Goal: Task Accomplishment & Management: Manage account settings

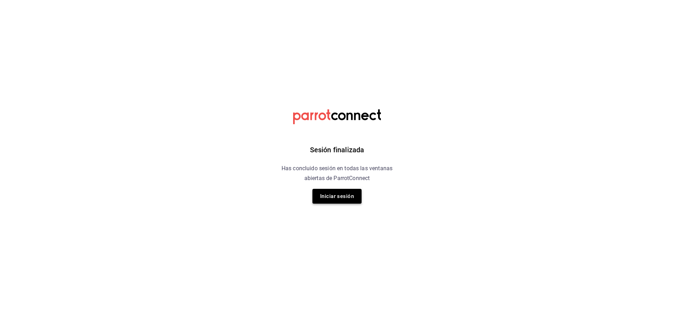
click at [330, 196] on button "Iniciar sesión" at bounding box center [337, 196] width 49 height 15
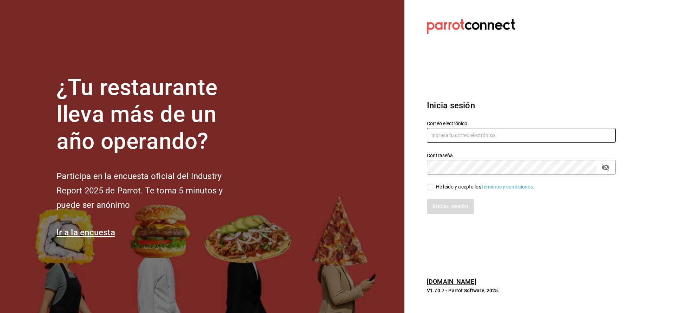
type input "[EMAIL_ADDRESS][DOMAIN_NAME]"
click at [430, 185] on input "He leído y acepto los Términos y condiciones." at bounding box center [430, 187] width 6 height 6
checkbox input "true"
click at [450, 209] on button "Iniciar sesión" at bounding box center [451, 206] width 48 height 15
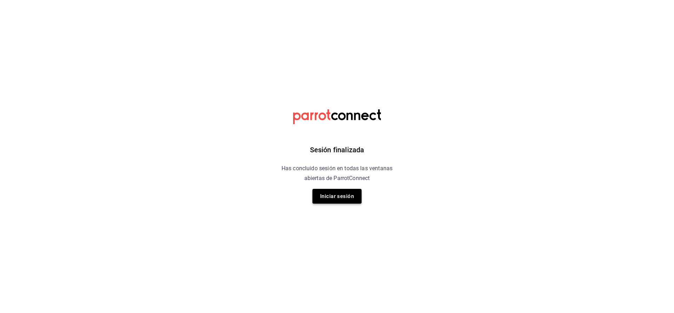
click at [344, 202] on button "Iniciar sesión" at bounding box center [337, 196] width 49 height 15
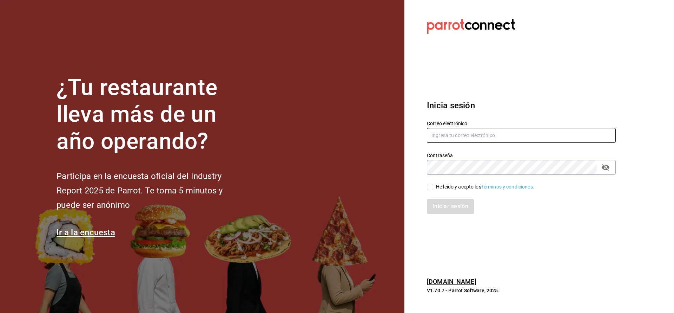
type input "lungojrz@gmail.com"
click at [432, 186] on input "He leído y acepto los Términos y condiciones." at bounding box center [430, 187] width 6 height 6
checkbox input "true"
click at [444, 207] on button "Iniciar sesión" at bounding box center [451, 206] width 48 height 15
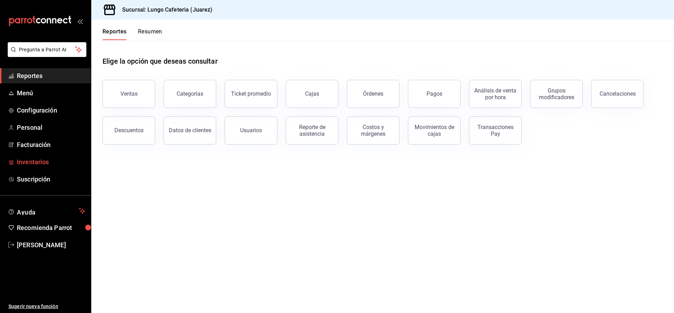
click at [20, 160] on span "Inventarios" at bounding box center [51, 161] width 68 height 9
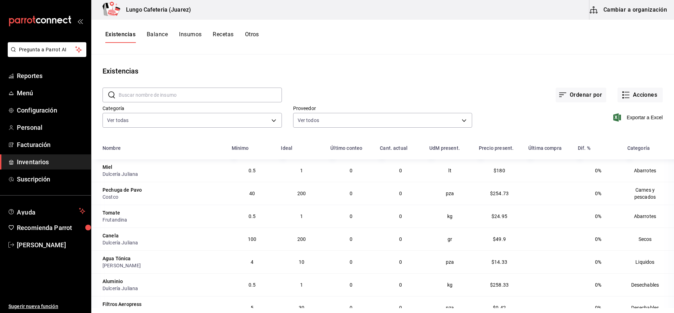
click at [643, 14] on button "Cambiar a organización" at bounding box center [629, 10] width 79 height 20
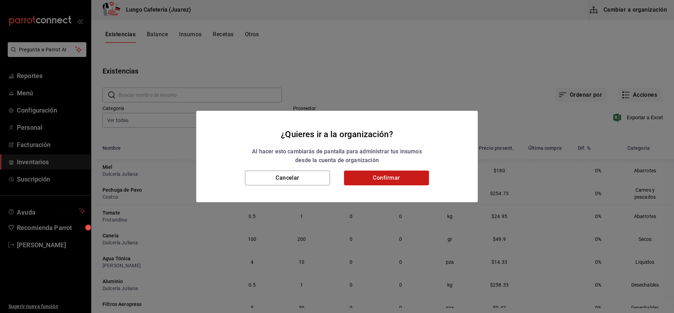
click at [395, 178] on button "Confirmar" at bounding box center [386, 177] width 85 height 15
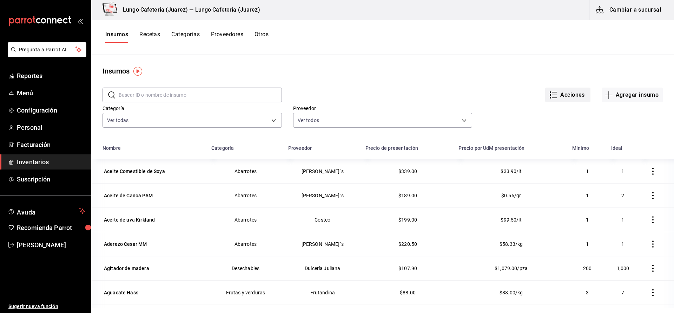
click at [559, 94] on button "Acciones" at bounding box center [567, 94] width 45 height 15
click at [552, 63] on div at bounding box center [337, 156] width 674 height 313
click at [655, 18] on button "Cambiar a sucursal" at bounding box center [629, 10] width 79 height 20
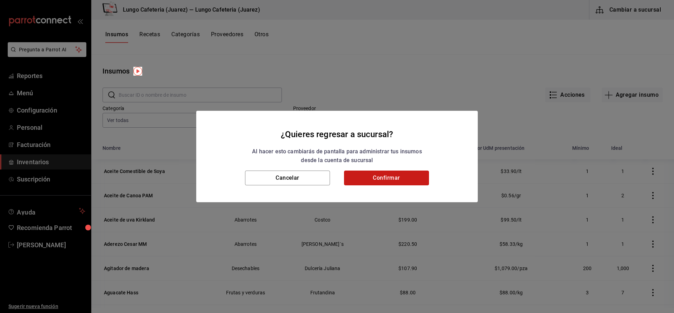
click at [401, 176] on button "Confirmar" at bounding box center [386, 177] width 85 height 15
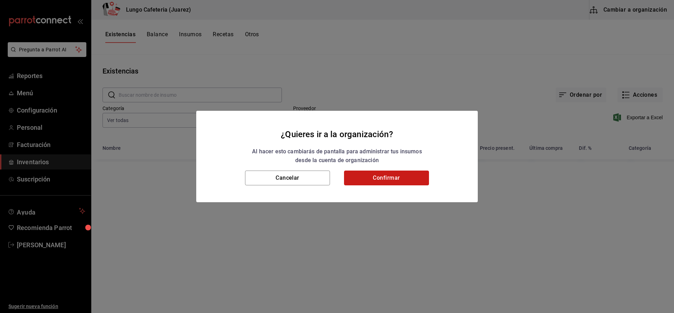
click at [374, 177] on button "Confirmar" at bounding box center [386, 177] width 85 height 15
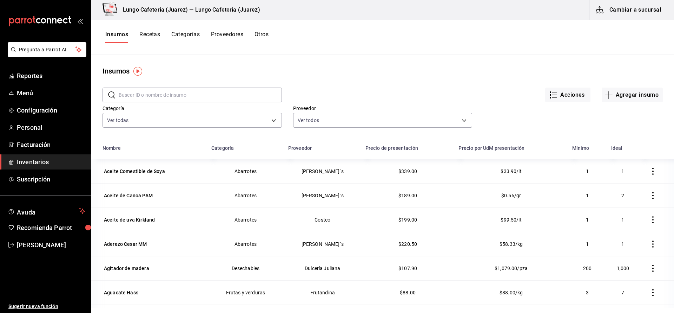
click at [649, 11] on button "Cambiar a sucursal" at bounding box center [629, 10] width 79 height 20
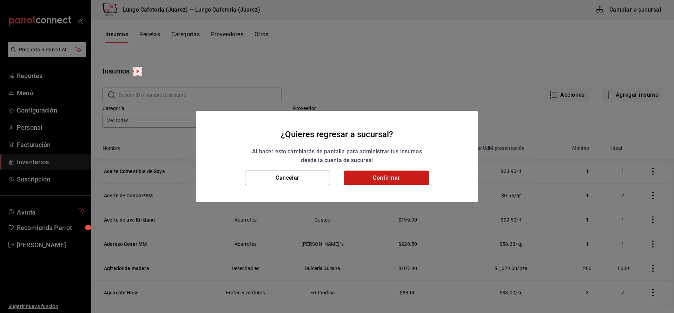
click at [413, 184] on button "Confirmar" at bounding box center [386, 177] width 85 height 15
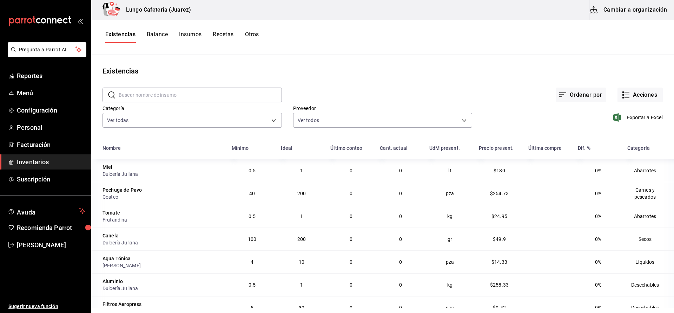
click at [190, 38] on button "Insumos" at bounding box center [190, 37] width 22 height 12
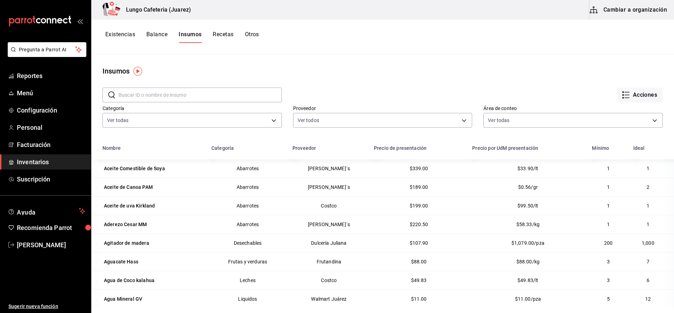
click at [125, 39] on button "Existencias" at bounding box center [120, 37] width 30 height 12
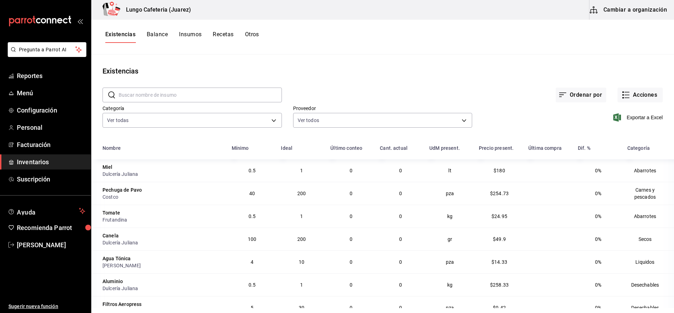
click at [224, 38] on button "Recetas" at bounding box center [223, 37] width 21 height 12
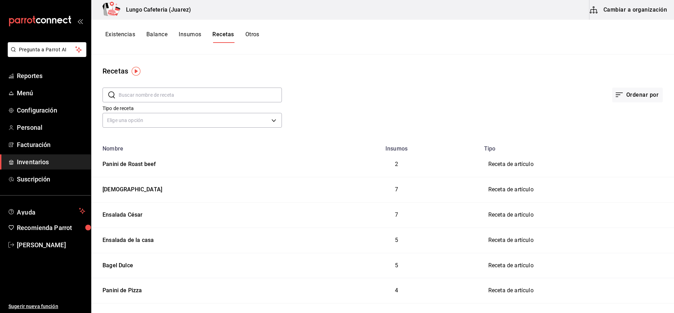
click at [169, 35] on div "Existencias Balance Insumos Recetas Otros" at bounding box center [182, 37] width 154 height 12
drag, startPoint x: 136, startPoint y: 36, endPoint x: 150, endPoint y: 34, distance: 14.1
click at [136, 36] on div "Existencias Balance Insumos Recetas Otros" at bounding box center [182, 37] width 154 height 12
click at [154, 34] on button "Balance" at bounding box center [156, 37] width 21 height 12
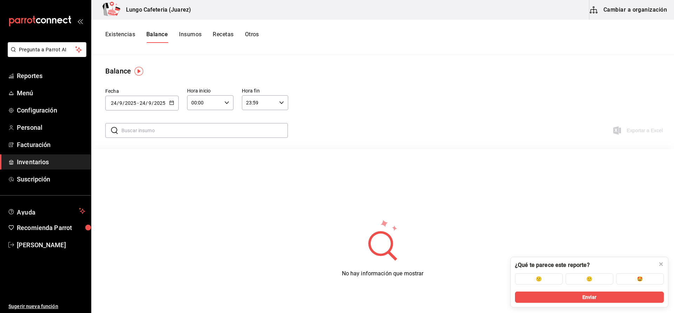
click at [256, 37] on button "Otros" at bounding box center [252, 37] width 14 height 12
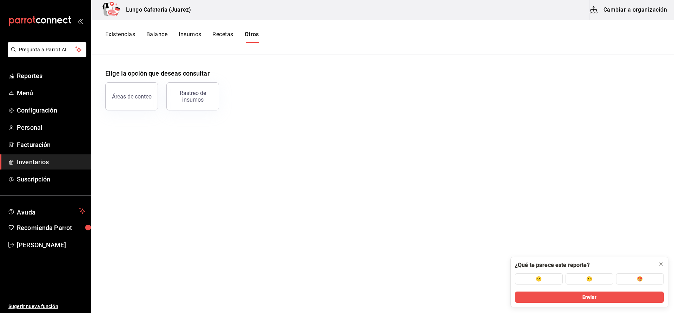
scroll to position [0, 0]
click at [121, 37] on button "Existencias" at bounding box center [120, 37] width 30 height 12
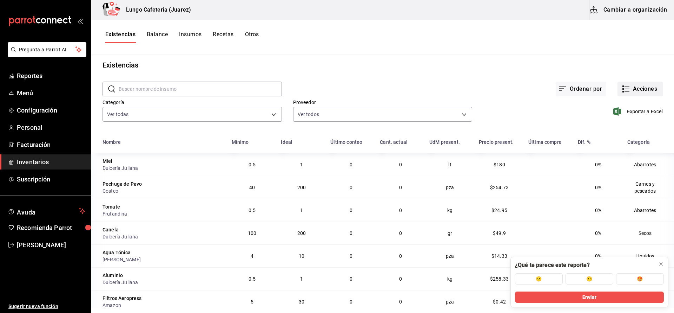
scroll to position [7, 0]
click at [661, 262] on icon at bounding box center [661, 264] width 6 height 6
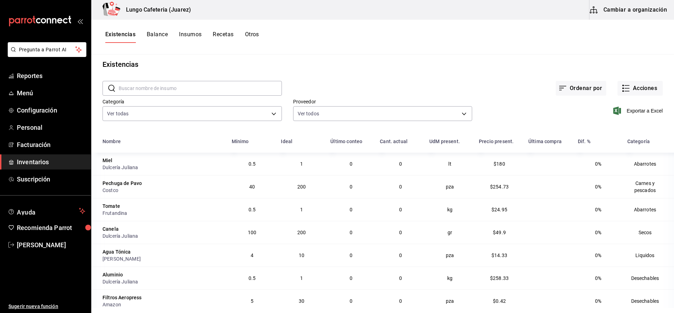
scroll to position [4, 0]
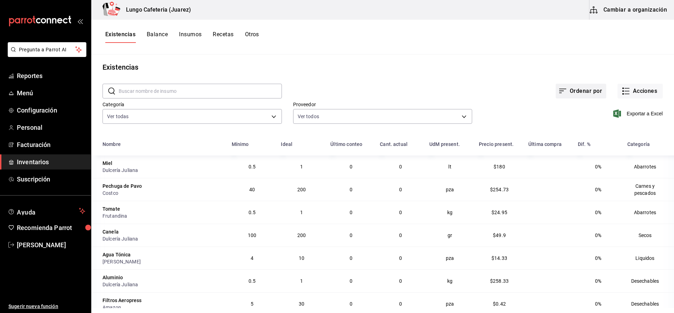
click at [597, 96] on button "Ordenar por" at bounding box center [581, 91] width 51 height 15
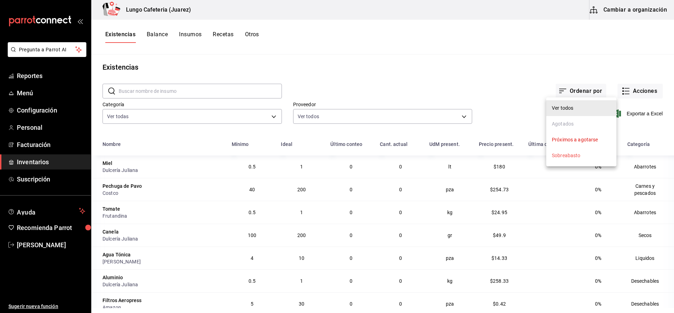
scroll to position [5, 0]
click at [514, 71] on div at bounding box center [337, 156] width 674 height 313
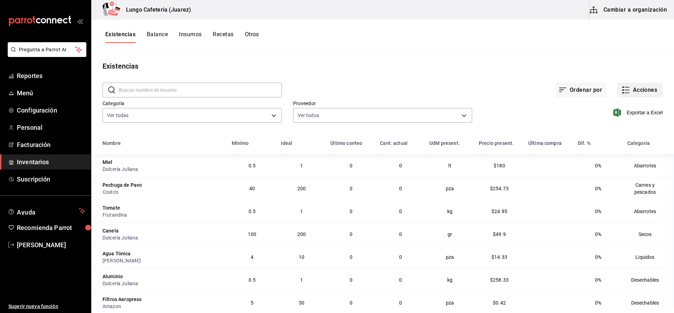
click at [626, 85] on button "Acciones" at bounding box center [640, 90] width 45 height 15
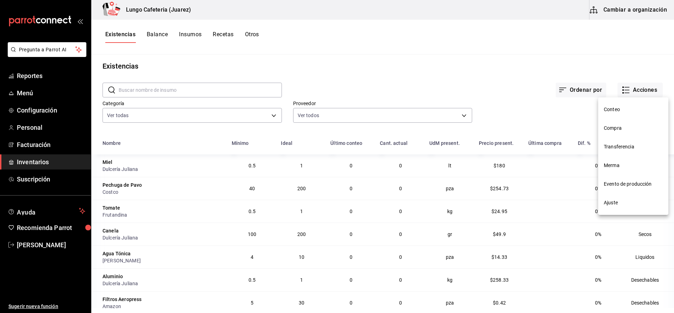
click at [481, 74] on div at bounding box center [337, 156] width 674 height 313
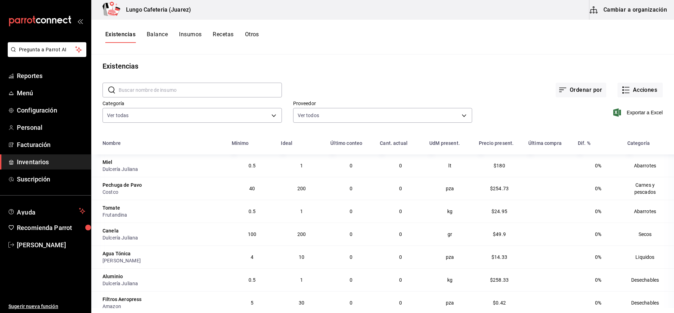
click at [625, 5] on button "Cambiar a organización" at bounding box center [629, 10] width 79 height 20
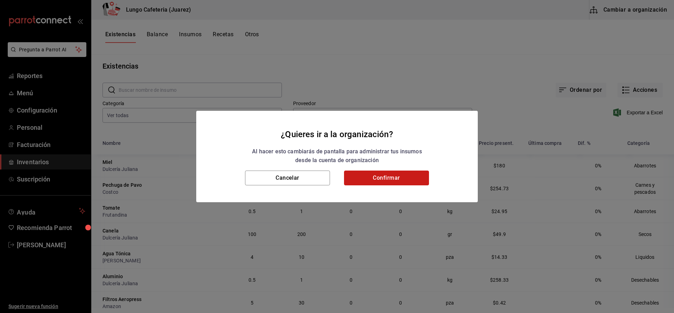
drag, startPoint x: 399, startPoint y: 178, endPoint x: 397, endPoint y: 175, distance: 3.7
click at [399, 178] on button "Confirmar" at bounding box center [386, 177] width 85 height 15
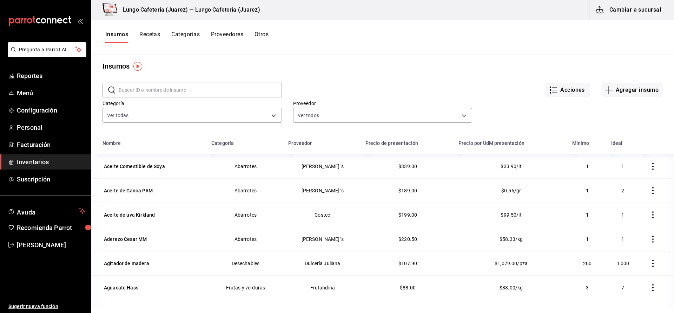
click at [151, 35] on button "Recetas" at bounding box center [149, 37] width 21 height 12
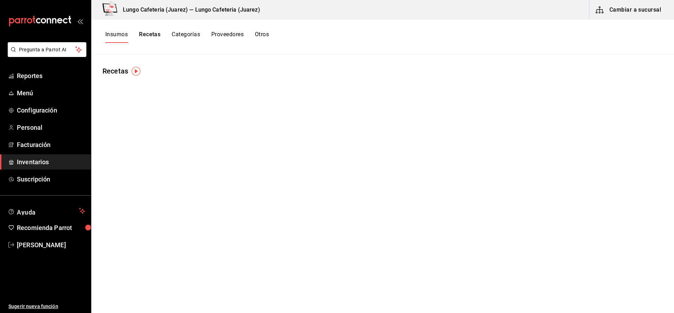
click at [124, 35] on button "Insumos" at bounding box center [116, 37] width 22 height 12
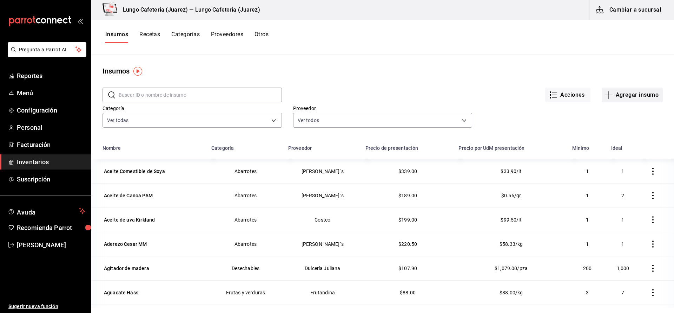
click at [608, 96] on icon "button" at bounding box center [609, 95] width 8 height 8
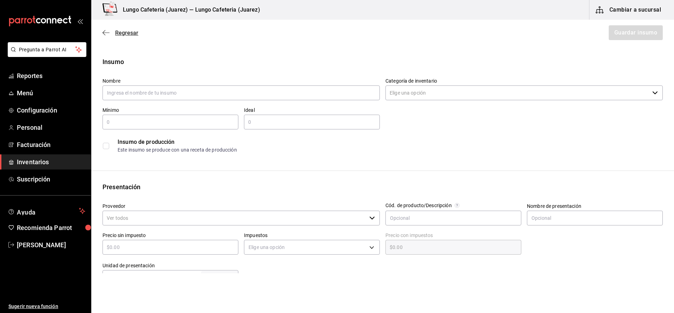
click at [106, 33] on icon "button" at bounding box center [106, 32] width 7 height 0
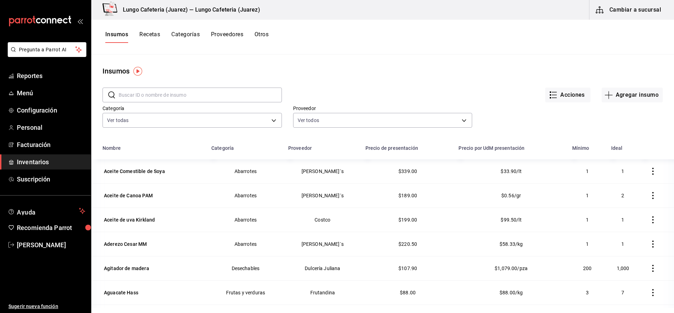
click at [146, 33] on button "Recetas" at bounding box center [149, 37] width 21 height 12
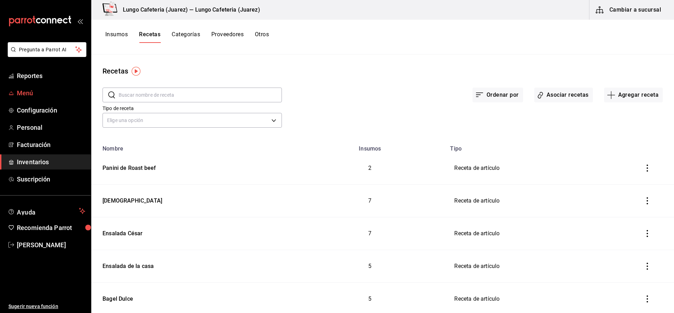
click at [38, 93] on span "Menú" at bounding box center [51, 92] width 68 height 9
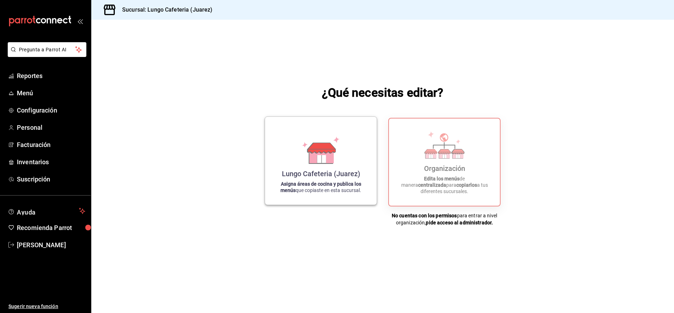
click at [353, 180] on div "Lungo Cafeteria ([PERSON_NAME]) Asigna áreas de cocina y publica los menús que …" at bounding box center [321, 160] width 95 height 77
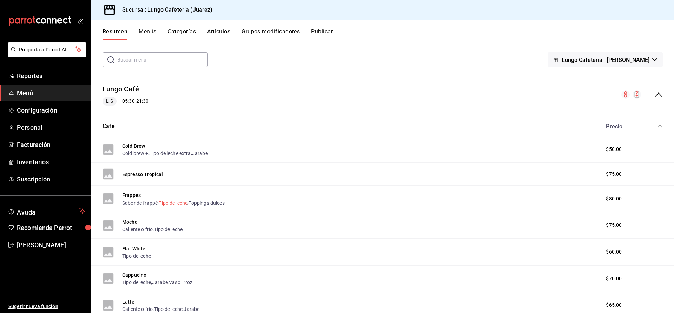
scroll to position [29, 0]
click at [211, 31] on button "Artículos" at bounding box center [218, 34] width 23 height 12
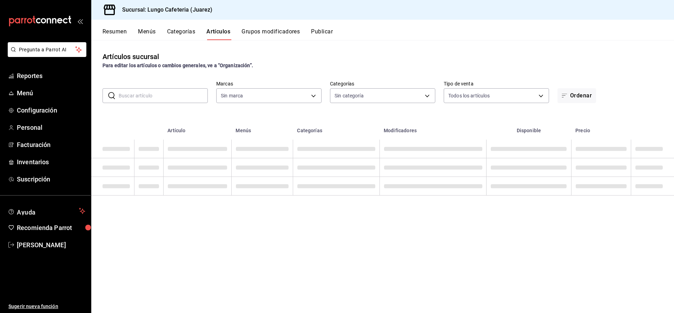
type input "5731613e-5529-4b11-ac66-87561f261771,119128f5-c170-4195-8375-bdf0f1e6e26c,736e1…"
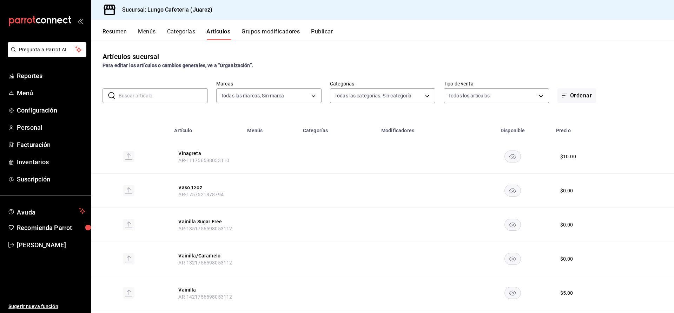
type input "c2f65baa-c2a5-471b-969a-98a9e35610b4"
click at [169, 34] on button "Categorías" at bounding box center [181, 34] width 28 height 12
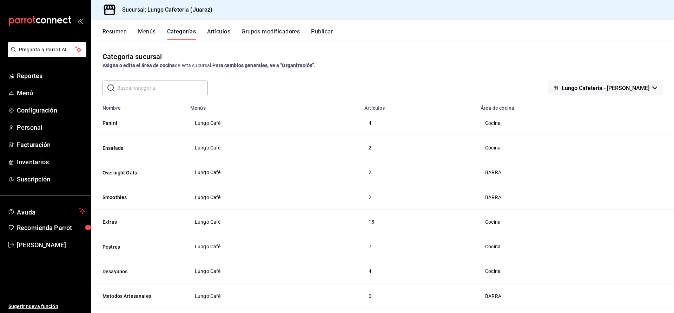
click at [281, 38] on button "Grupos modificadores" at bounding box center [271, 34] width 58 height 12
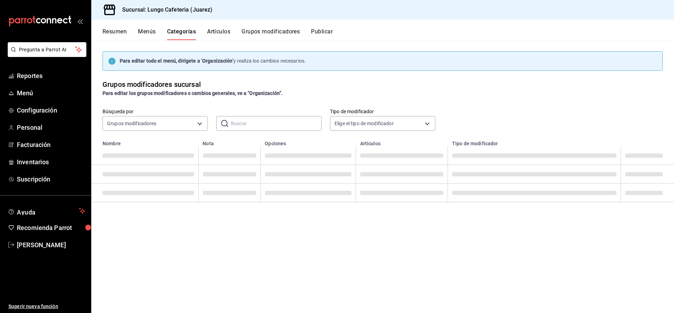
scroll to position [0, 0]
click at [280, 33] on button "Grupos modificadores" at bounding box center [270, 34] width 59 height 12
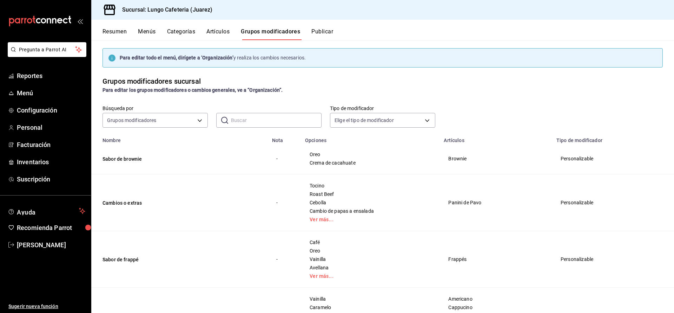
scroll to position [4, 0]
click at [131, 31] on div "Resumen Menús Categorías Artículos Grupos modificadores Publicar" at bounding box center [389, 34] width 572 height 12
click at [119, 31] on button "Resumen" at bounding box center [115, 34] width 24 height 12
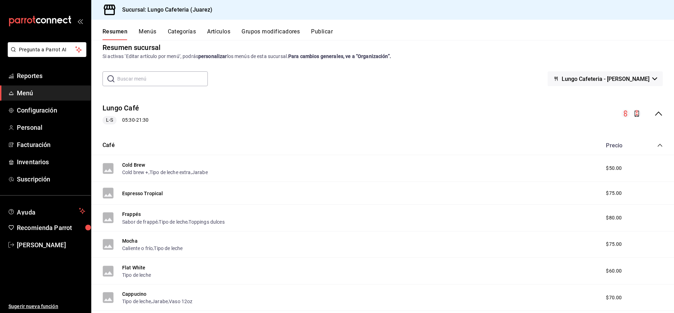
scroll to position [12, 0]
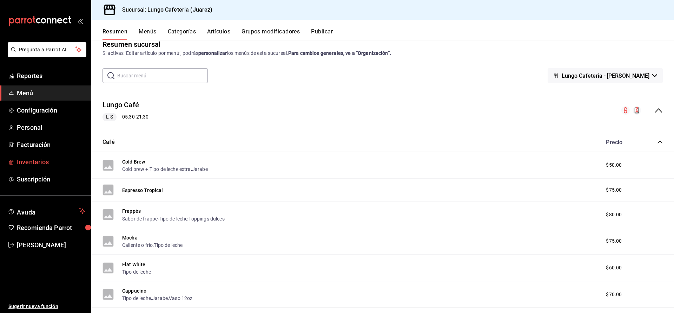
click at [24, 159] on span "Inventarios" at bounding box center [51, 161] width 68 height 9
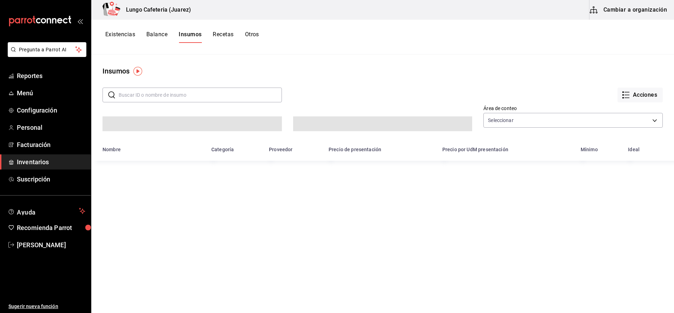
type input "19d93022-e69e-4bb1-bf6c-ad28699dc549,de60e34f-af7a-4823-a0d9-76d2db5fb98a"
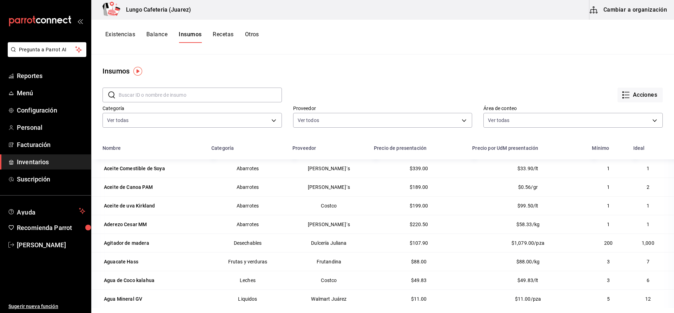
click at [621, 8] on button "Cambiar a organización" at bounding box center [629, 10] width 79 height 20
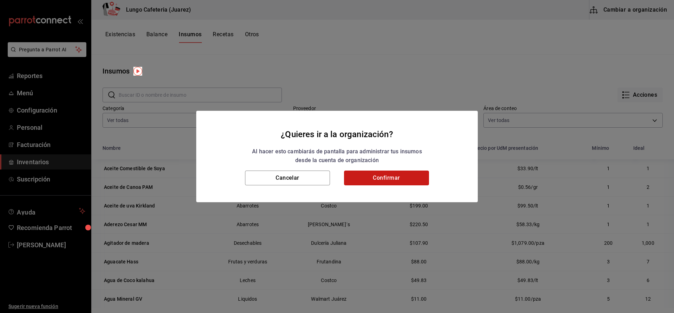
click at [419, 179] on button "Confirmar" at bounding box center [386, 177] width 85 height 15
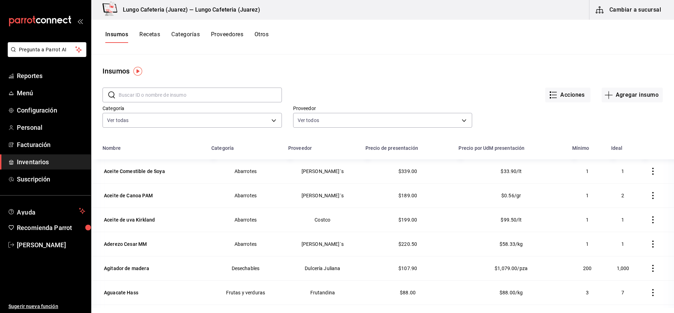
click at [192, 99] on input "text" at bounding box center [200, 95] width 163 height 14
click at [148, 36] on button "Recetas" at bounding box center [149, 37] width 21 height 12
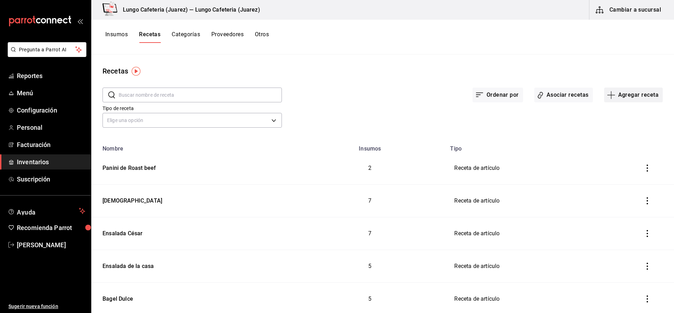
click at [609, 94] on icon "button" at bounding box center [611, 95] width 8 height 8
click at [615, 153] on span "Receta de producción" at bounding box center [633, 151] width 59 height 7
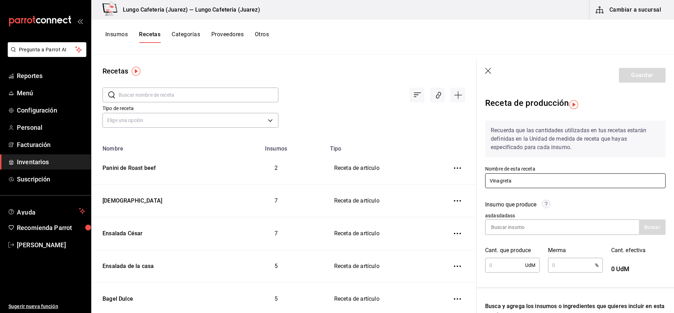
scroll to position [0, 1]
type input "Vinagreta"
click at [522, 230] on input at bounding box center [519, 226] width 70 height 15
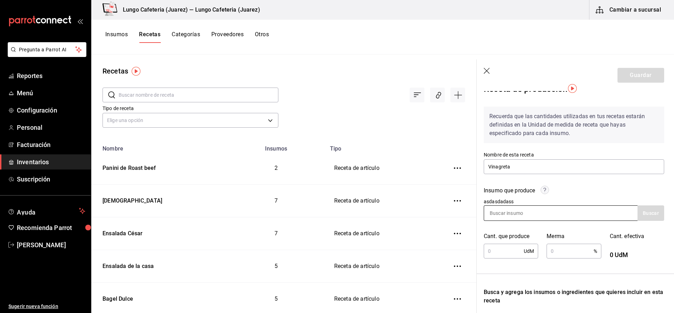
scroll to position [17, 0]
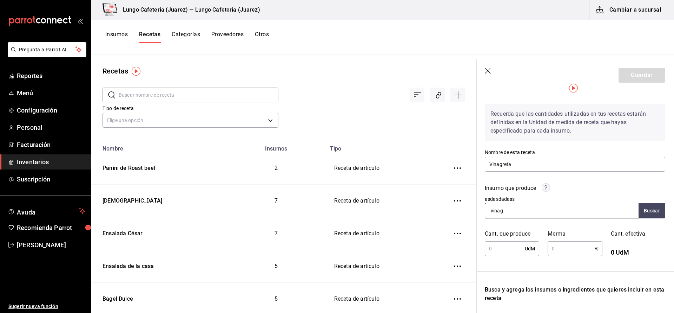
click at [526, 215] on input "vinag" at bounding box center [520, 210] width 70 height 15
click at [526, 211] on input "vinag" at bounding box center [520, 210] width 70 height 15
type input "b"
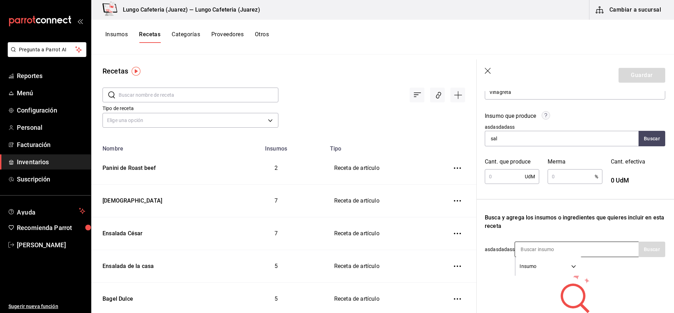
scroll to position [88, 0]
type input "s"
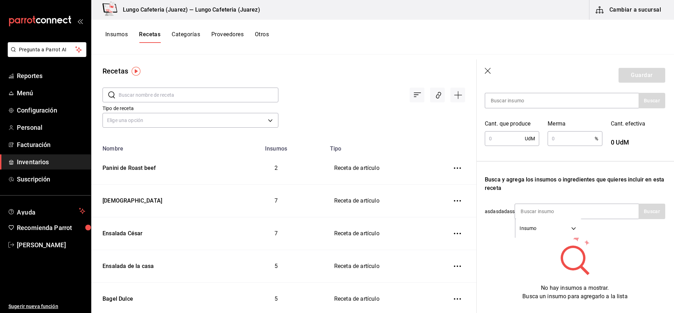
scroll to position [127, 0]
type input "vinag"
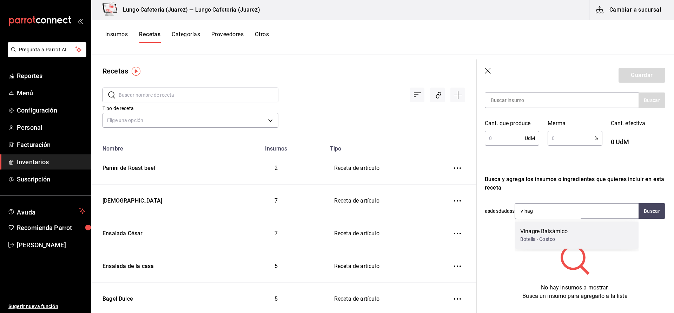
click at [538, 228] on div "Vinagre Balsámico" at bounding box center [543, 231] width 47 height 8
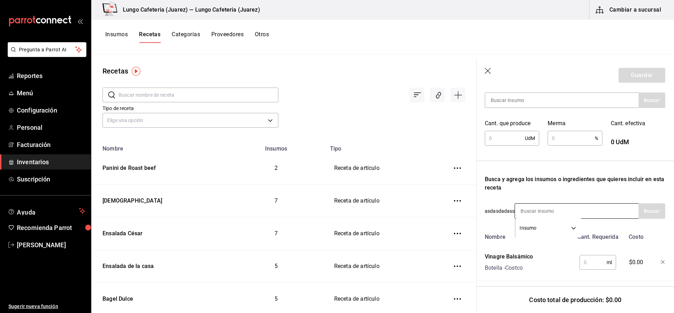
click at [540, 210] on input at bounding box center [550, 210] width 70 height 15
type input "acei"
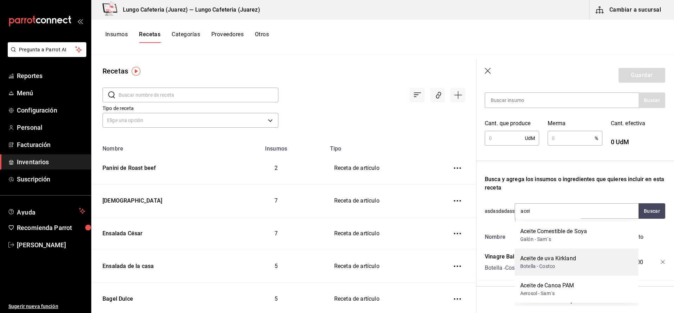
click at [553, 270] on div "Aceite de uva [PERSON_NAME] Botella - Costco" at bounding box center [577, 261] width 124 height 27
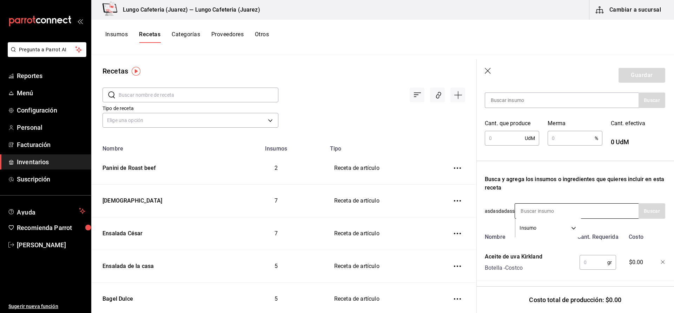
click at [552, 209] on input at bounding box center [550, 210] width 70 height 15
type input "sal"
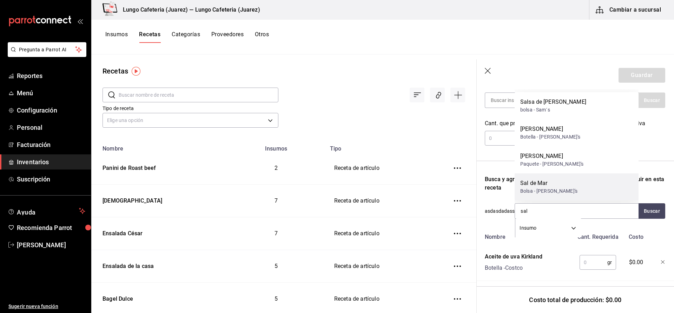
click at [553, 182] on div "[PERSON_NAME] de Mar Bolsa - [PERSON_NAME]'s" at bounding box center [577, 186] width 124 height 27
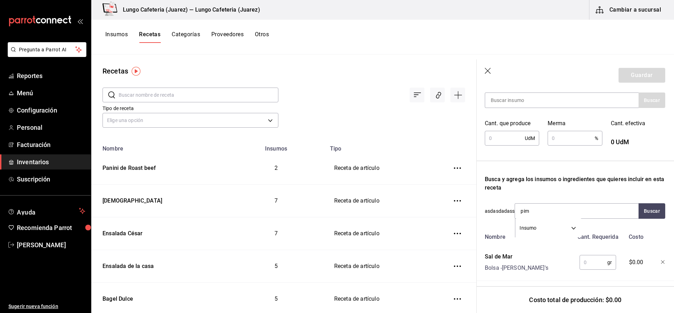
type input "pimi"
click at [550, 238] on div "Bote - Costco" at bounding box center [539, 238] width 39 height 7
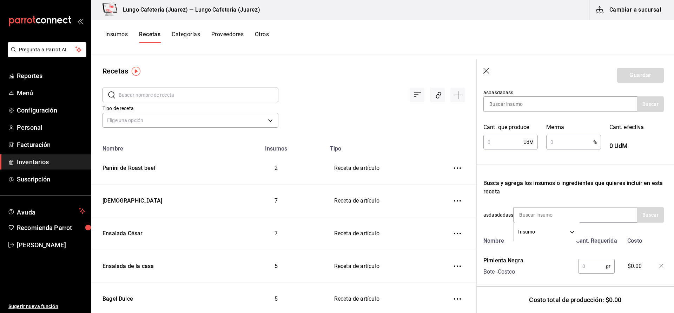
click at [525, 264] on div "[PERSON_NAME] Negra Bote - Costco" at bounding box center [527, 264] width 92 height 22
click at [533, 217] on input at bounding box center [549, 215] width 70 height 15
type input "miel"
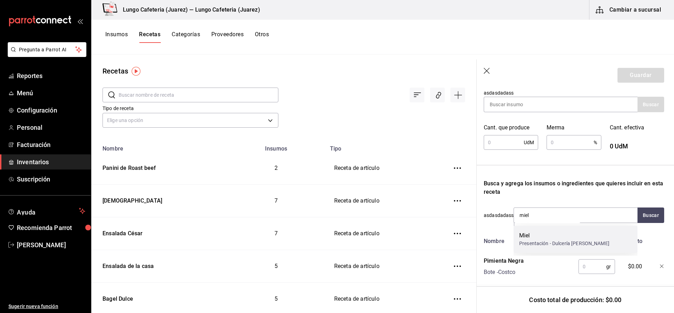
click at [526, 236] on div "Miel" at bounding box center [564, 235] width 90 height 8
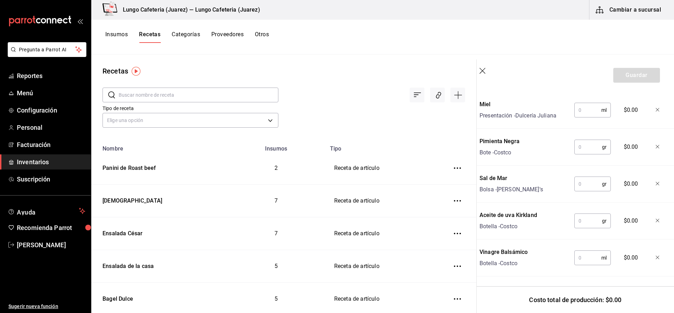
scroll to position [279, 6]
click at [124, 34] on button "Insumos" at bounding box center [116, 37] width 22 height 12
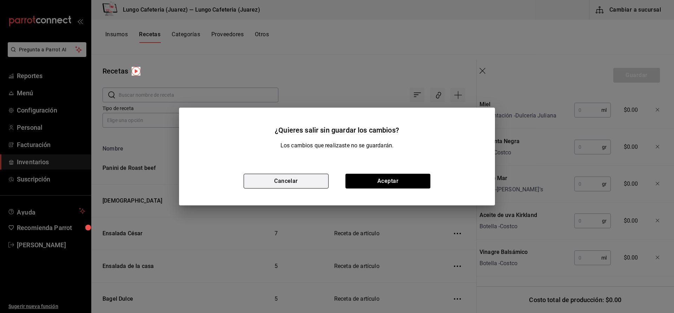
click at [267, 183] on button "Cancelar" at bounding box center [286, 180] width 85 height 15
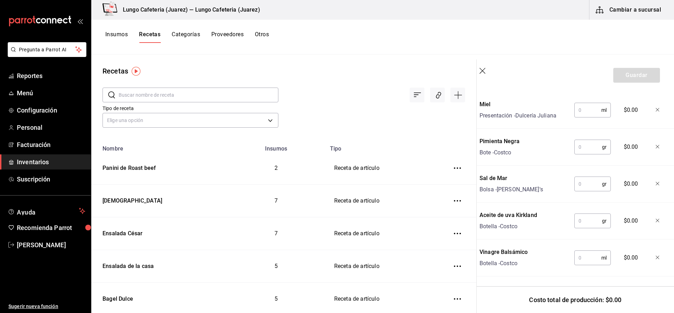
scroll to position [279, 5]
click at [582, 111] on input "text" at bounding box center [588, 110] width 27 height 14
type input "10"
click at [589, 148] on input "text" at bounding box center [589, 148] width 28 height 14
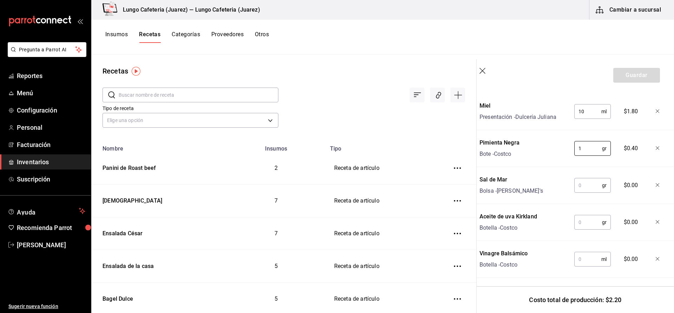
type input "1"
click at [582, 181] on input "text" at bounding box center [589, 185] width 28 height 14
type input "1"
click at [583, 219] on input "text" at bounding box center [589, 222] width 28 height 14
type input "750"
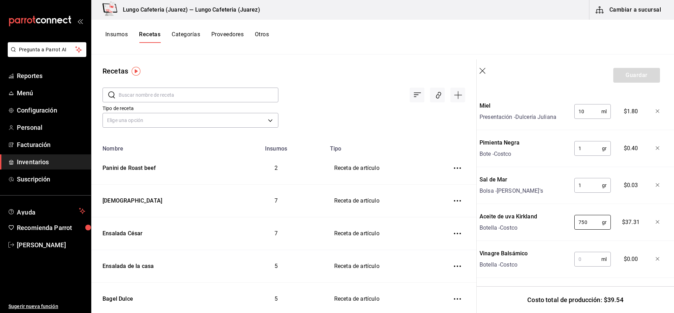
click at [582, 263] on input "text" at bounding box center [588, 259] width 27 height 14
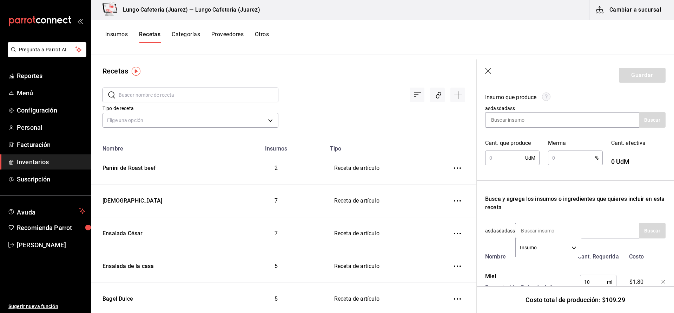
scroll to position [109, 0]
type input "250"
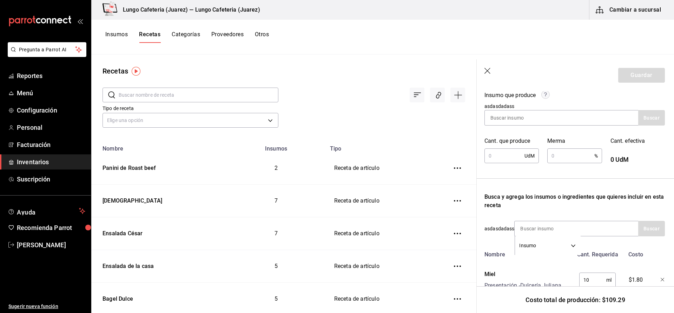
click at [513, 152] on input "text" at bounding box center [505, 156] width 40 height 14
click at [525, 152] on div "UdM ​" at bounding box center [509, 155] width 54 height 15
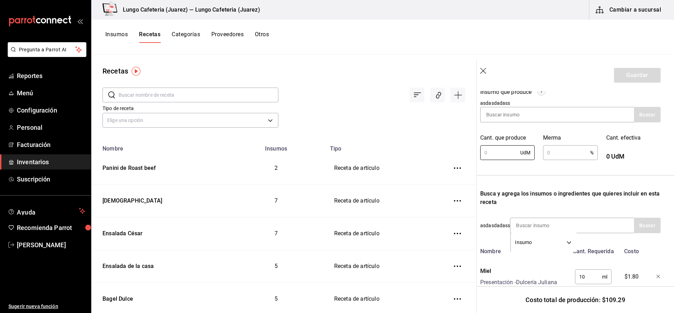
scroll to position [112, 6]
type input "33"
click at [555, 156] on input "text" at bounding box center [566, 152] width 47 height 14
type input "2"
click at [484, 71] on icon "button" at bounding box center [483, 71] width 7 height 7
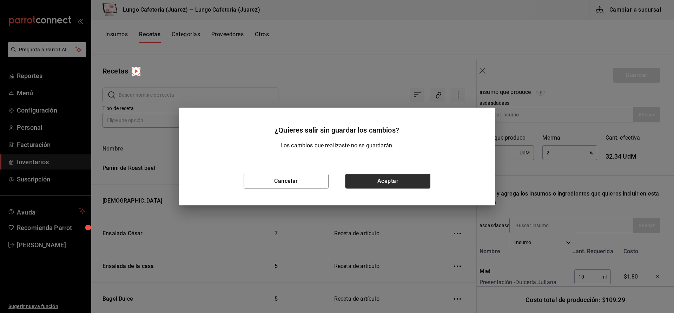
click at [420, 178] on button "Aceptar" at bounding box center [388, 180] width 85 height 15
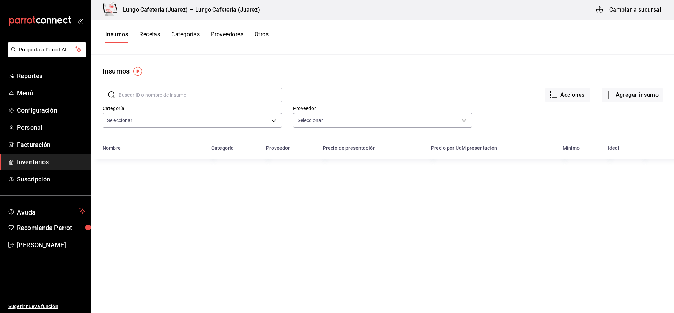
type input "a10117c9-0cf0-4d57-9a14-cc90eaf55a3a,4b239fc5-3f53-4271-aa4d-b71a4ba94c6d,b3f84…"
type input "c8aa1ad2-c2eb-4410-a0b0-996d247b99f7,1350fbf3-8a3f-4a57-99b6-2e0d81e4672c,43e21…"
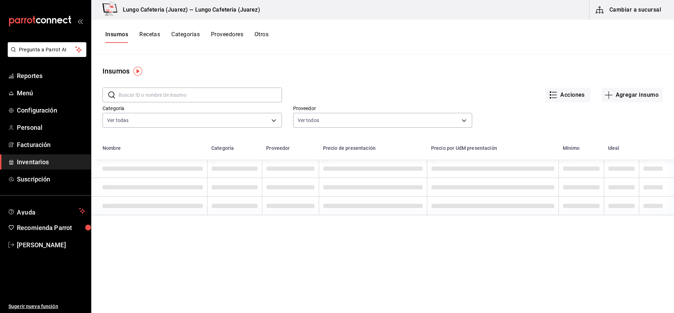
click at [146, 31] on div "Insumos Recetas Categorías Proveedores Otros" at bounding box center [382, 37] width 583 height 35
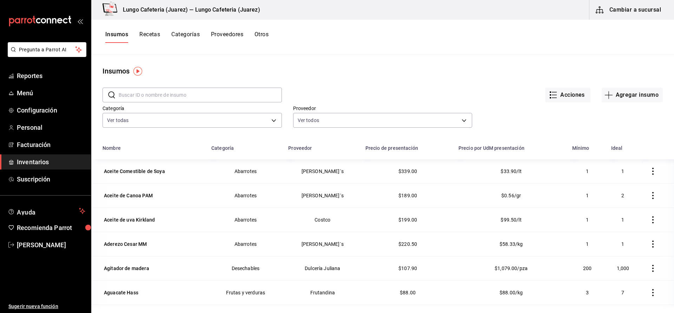
click at [148, 35] on button "Recetas" at bounding box center [149, 37] width 21 height 12
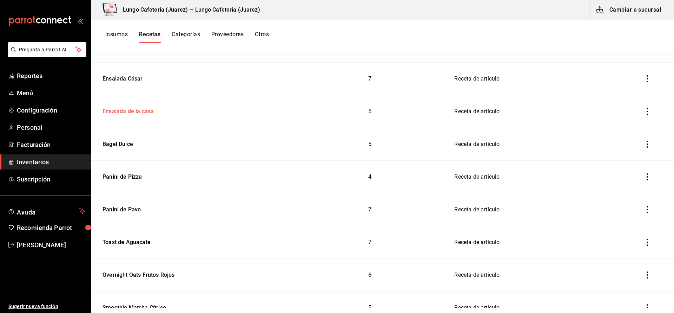
scroll to position [164, 0]
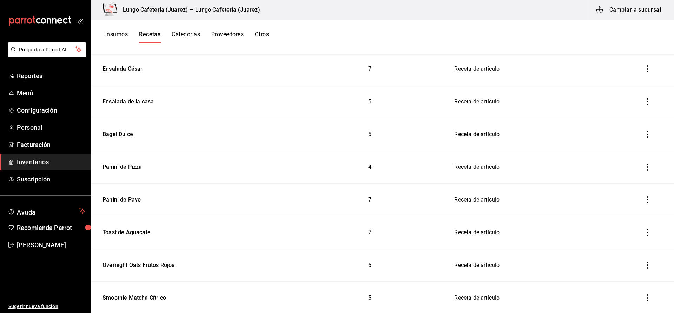
click at [116, 34] on button "Insumos" at bounding box center [116, 37] width 22 height 12
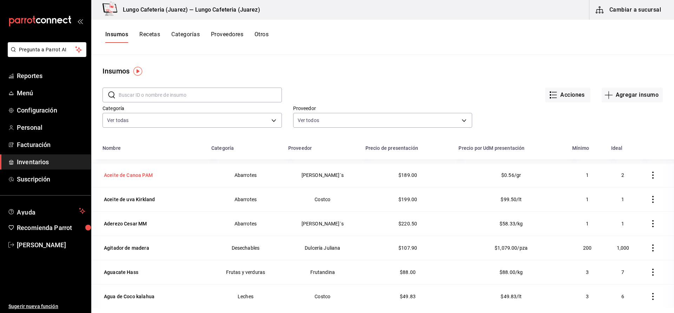
scroll to position [26, 0]
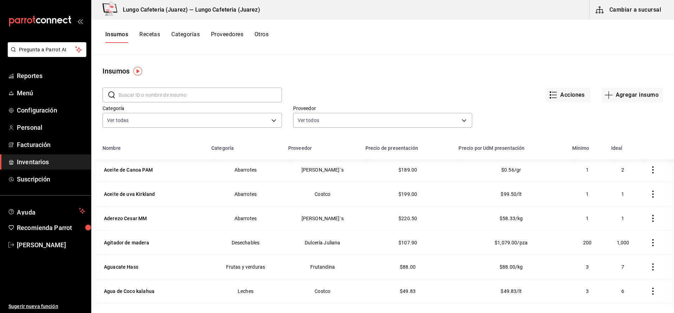
click at [176, 95] on input "text" at bounding box center [200, 95] width 163 height 14
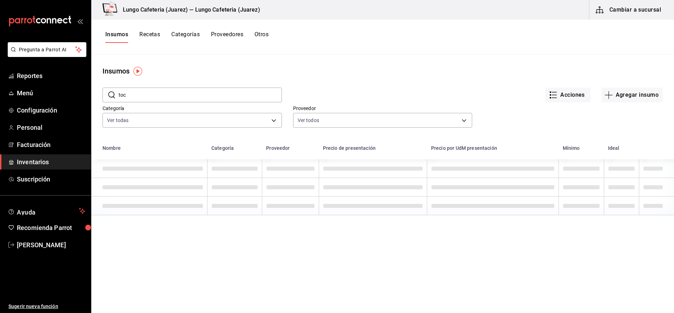
scroll to position [0, 0]
type input "tocin"
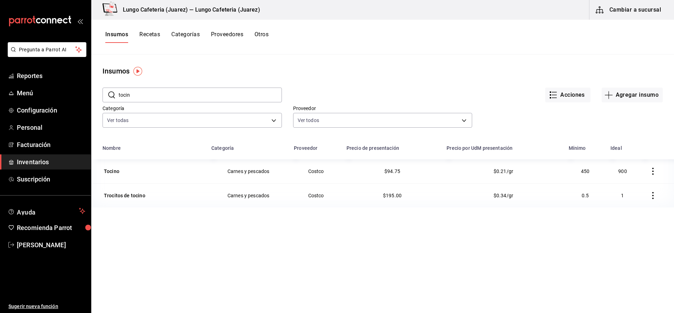
click at [118, 171] on div "Tocino" at bounding box center [111, 171] width 15 height 7
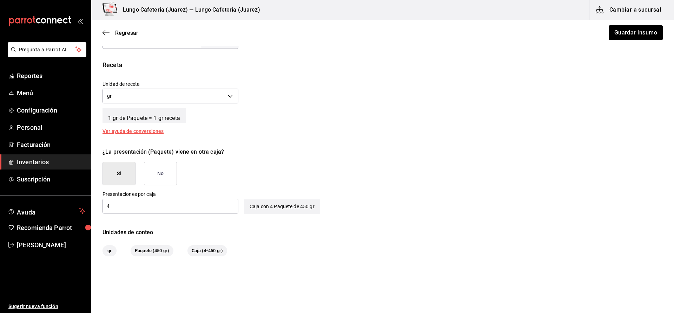
scroll to position [244, 0]
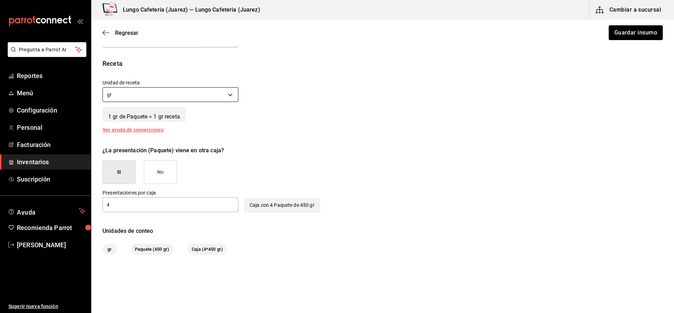
click at [119, 93] on body "Pregunta a Parrot AI Reportes Menú Configuración Personal Facturación Inventari…" at bounding box center [337, 136] width 674 height 273
click at [126, 138] on li "pza" at bounding box center [170, 140] width 135 height 12
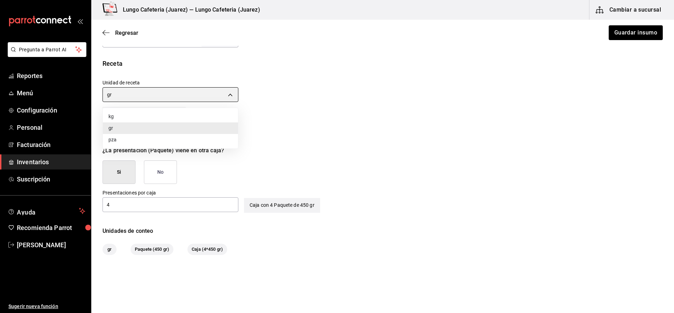
type input "UNIT"
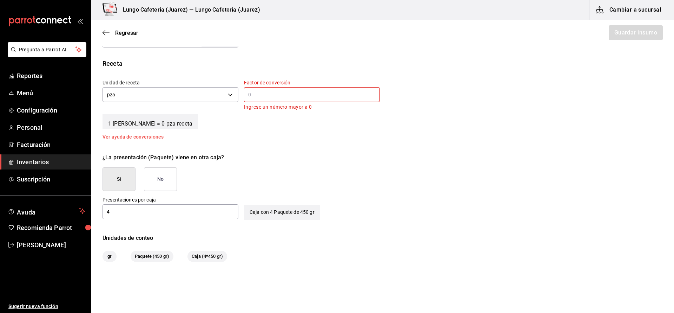
click at [306, 96] on input "text" at bounding box center [312, 94] width 136 height 8
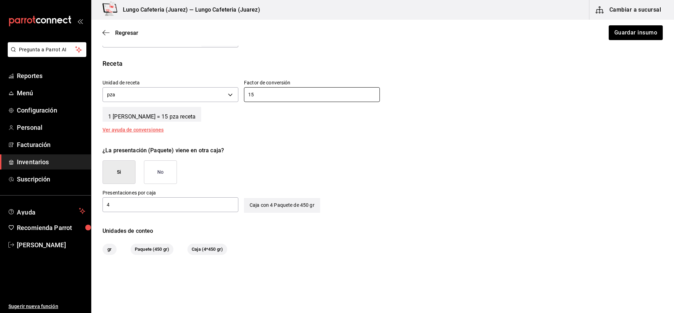
type input "15"
click at [126, 172] on button "Si" at bounding box center [119, 172] width 33 height 24
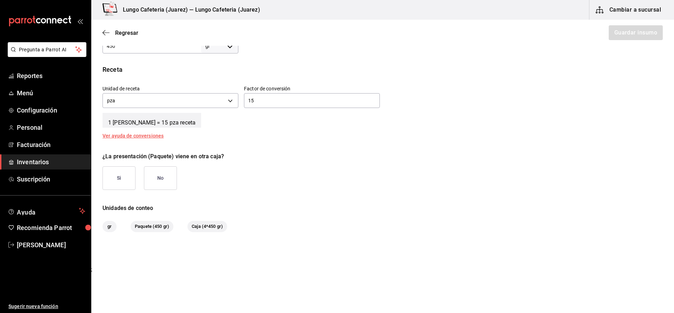
scroll to position [238, 0]
click at [122, 182] on button "Si" at bounding box center [119, 178] width 33 height 24
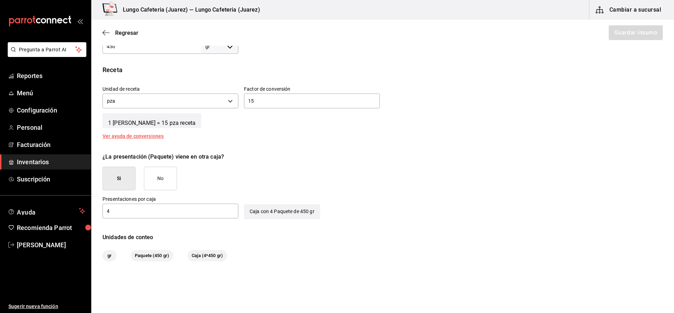
click at [254, 158] on div "¿La presentación (Paquete) viene en otra caja?" at bounding box center [383, 156] width 561 height 8
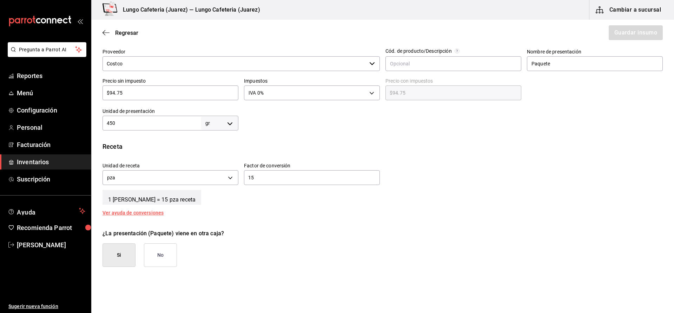
scroll to position [141, 0]
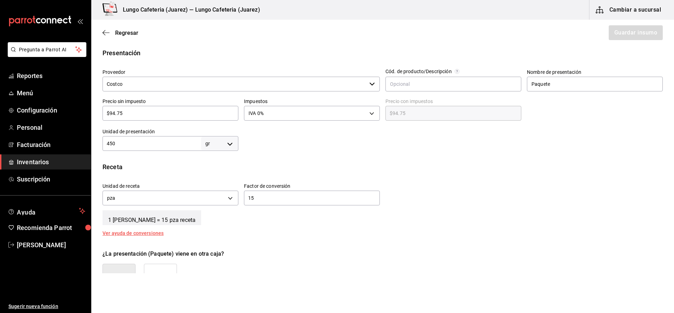
click at [175, 146] on input "450" at bounding box center [152, 143] width 99 height 8
type input "4"
click at [143, 112] on input "$94.75" at bounding box center [171, 113] width 136 height 8
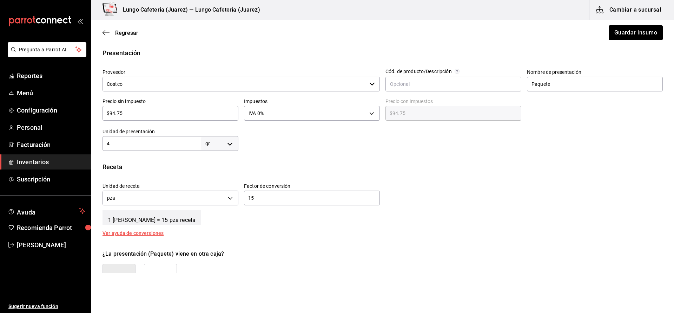
click at [143, 112] on input "$94.75" at bounding box center [171, 113] width 136 height 8
type input "$3"
type input "$3.00"
type input "$37"
type input "$37.00"
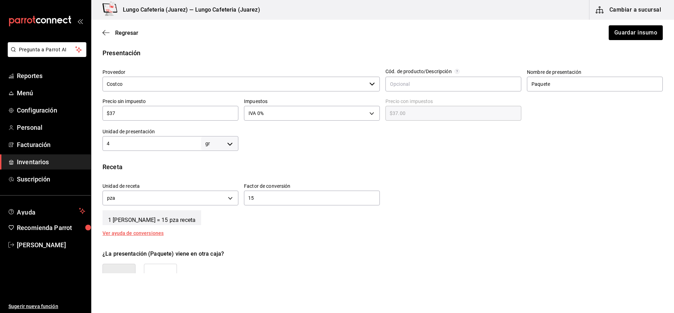
type input "$379"
type input "$379.00"
type input "$379"
click at [408, 235] on div "Receta Unidad de receta pza UNIT Factor de conversión 15 ​ 1 [PERSON_NAME] = 15…" at bounding box center [382, 198] width 583 height 73
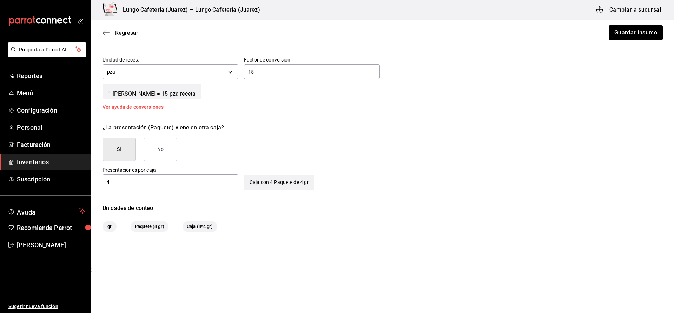
scroll to position [267, 0]
click at [637, 35] on button "Guardar insumo" at bounding box center [635, 32] width 55 height 15
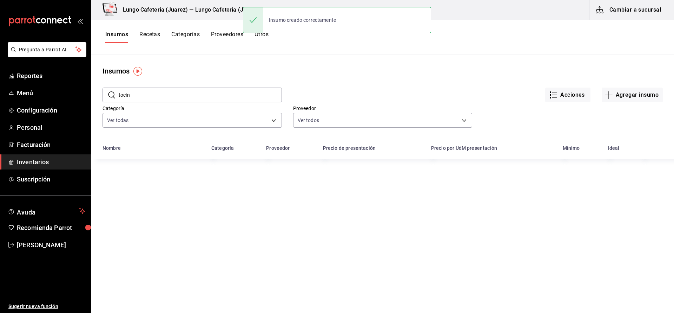
click at [146, 37] on button "Recetas" at bounding box center [149, 37] width 21 height 12
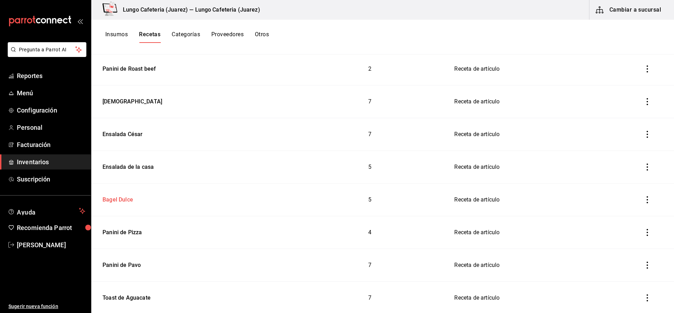
scroll to position [103, 0]
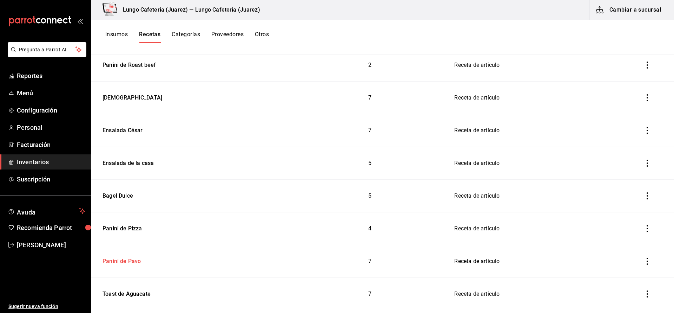
click at [122, 254] on td "Panini de Pavo" at bounding box center [192, 261] width 203 height 33
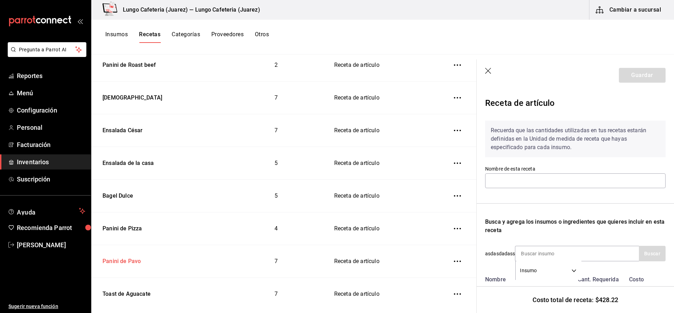
type input "Panini de Pavo"
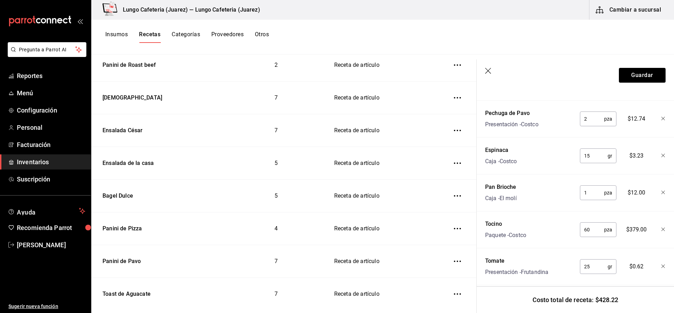
scroll to position [236, 0]
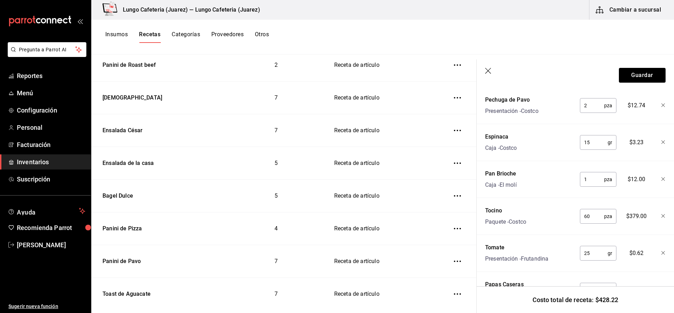
click at [116, 34] on button "Insumos" at bounding box center [116, 37] width 22 height 12
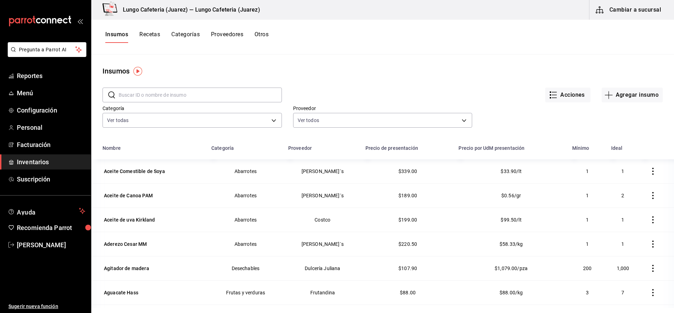
click at [156, 91] on input "text" at bounding box center [200, 95] width 163 height 14
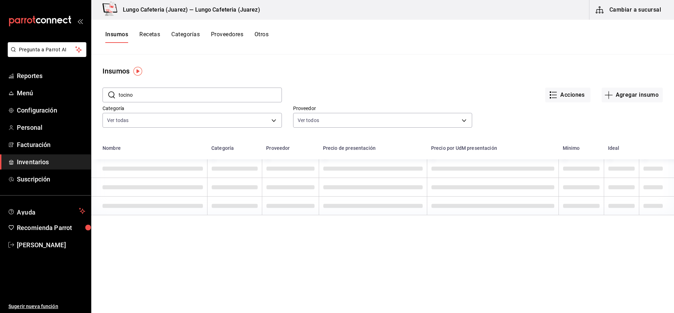
type input "tocino"
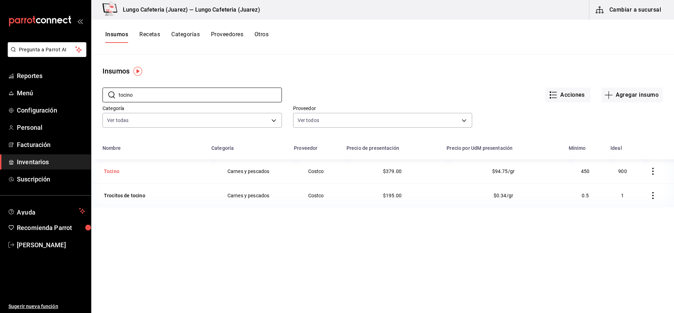
click at [116, 172] on div "Tocino" at bounding box center [111, 171] width 15 height 7
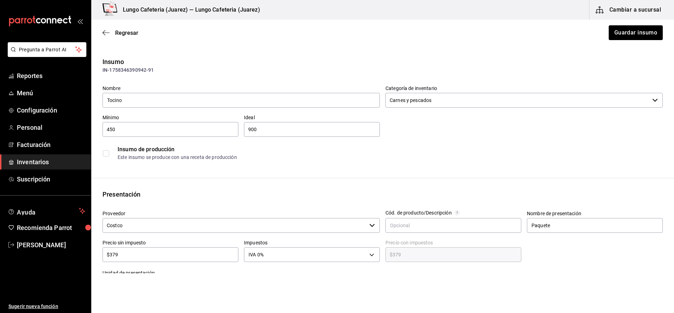
click at [141, 132] on input "450" at bounding box center [171, 129] width 136 height 8
type input "94.75"
click at [132, 132] on input "94.75" at bounding box center [171, 129] width 136 height 8
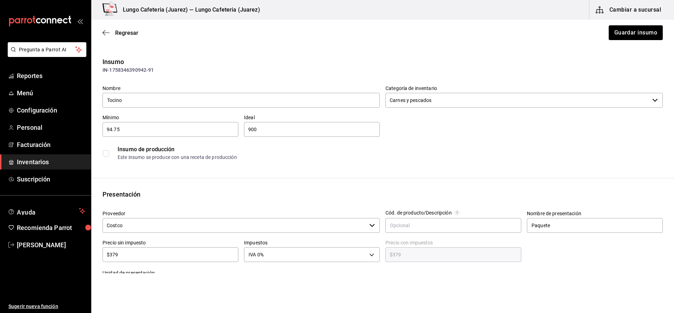
click at [132, 132] on input "94.75" at bounding box center [171, 129] width 136 height 8
type input "400"
click at [140, 253] on input "$379" at bounding box center [171, 254] width 136 height 8
type input "$9"
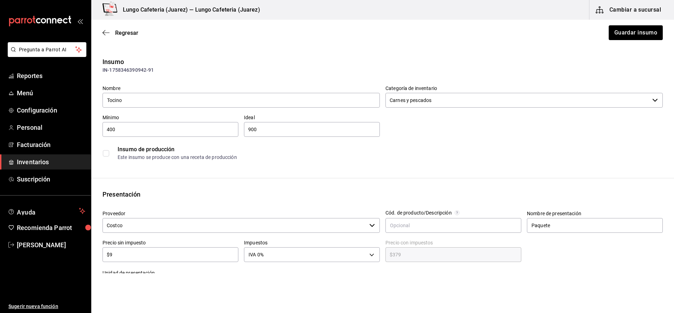
type input "$9.00"
type input "$94"
type input "$94.00"
type input "$94.7"
type input "$94.70"
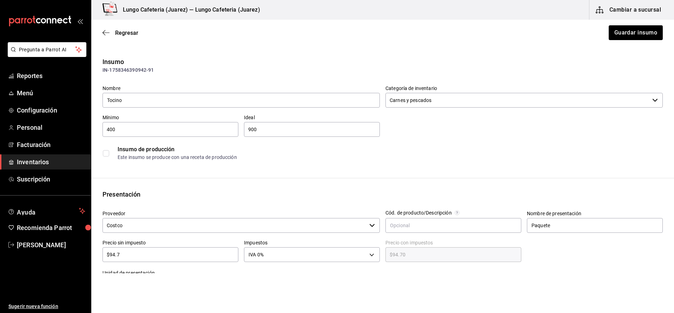
type input "$94.75"
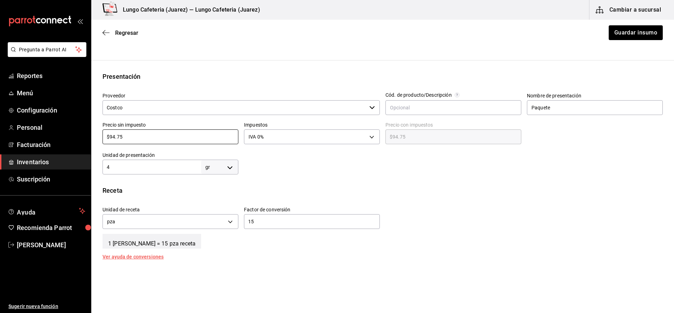
scroll to position [143, 0]
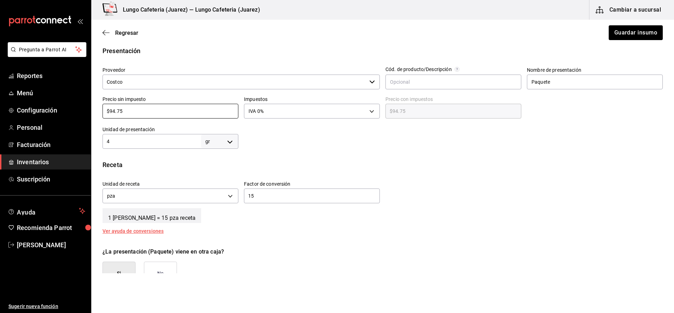
type input "$94.75"
click at [194, 164] on div "Receta" at bounding box center [383, 164] width 561 height 9
click at [228, 138] on body "Pregunta a Parrot AI Reportes Menú Configuración Personal Facturación Inventari…" at bounding box center [337, 136] width 674 height 273
click at [212, 218] on li "pza" at bounding box center [220, 221] width 37 height 12
type input "UNIT"
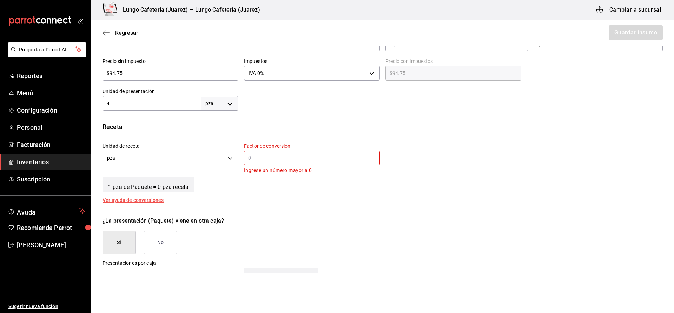
scroll to position [184, 0]
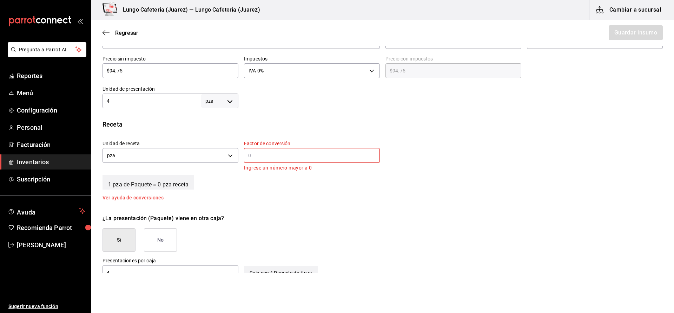
click at [267, 153] on input "text" at bounding box center [312, 155] width 136 height 8
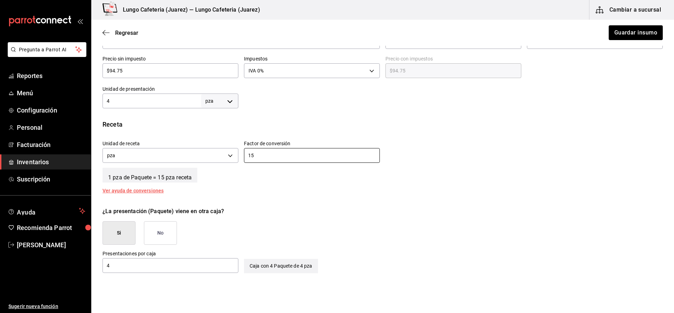
scroll to position [185, 0]
type input "15"
click at [629, 32] on button "Guardar insumo" at bounding box center [635, 32] width 55 height 15
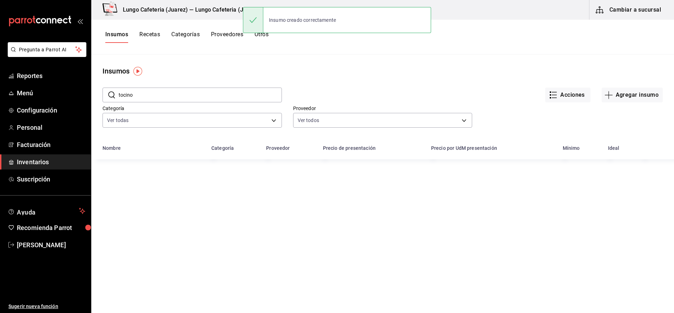
click at [155, 31] on div "Insumos Recetas Categorías Proveedores Otros" at bounding box center [382, 37] width 583 height 35
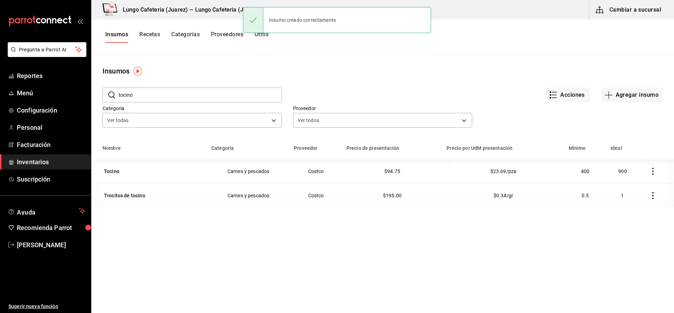
click at [155, 34] on button "Recetas" at bounding box center [149, 37] width 21 height 12
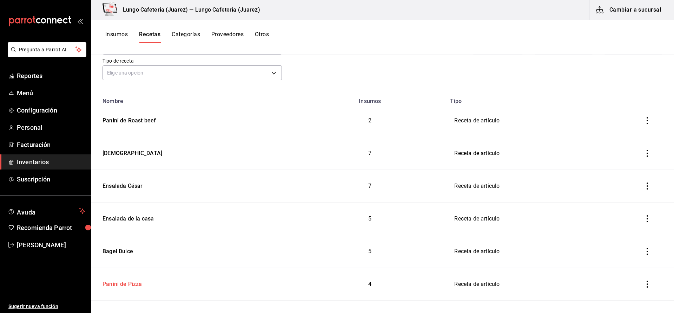
scroll to position [84, 0]
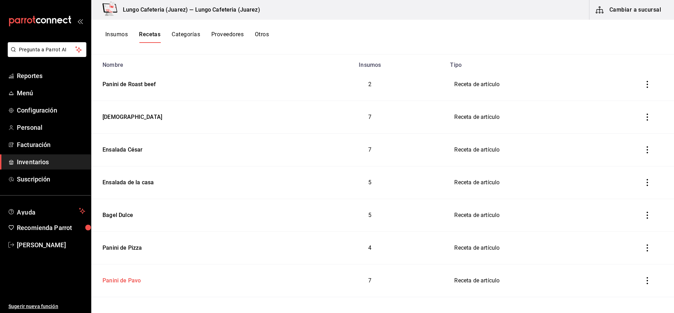
click at [133, 287] on td "Panini de Pavo" at bounding box center [192, 280] width 203 height 33
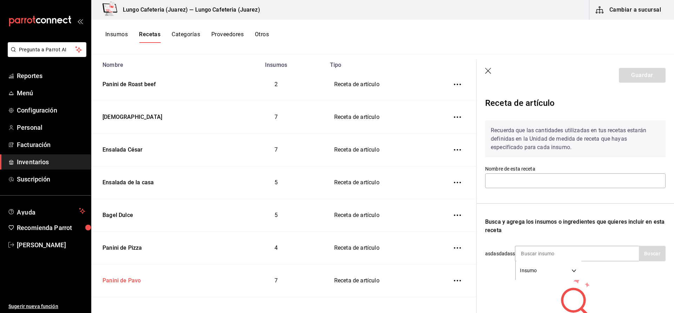
type input "Panini de Pavo"
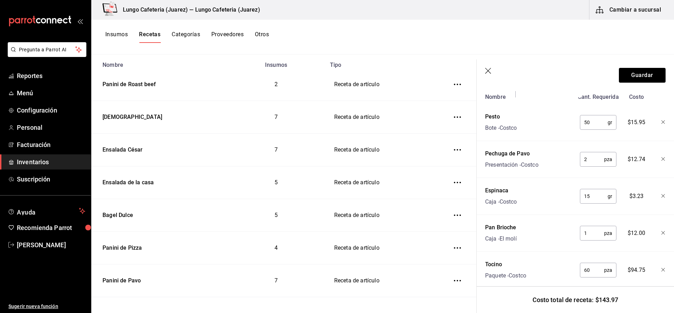
scroll to position [202, 0]
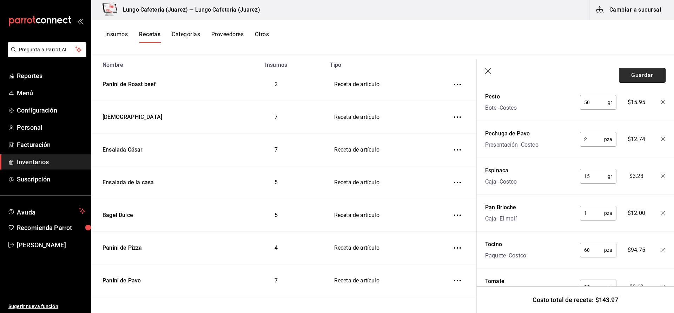
click at [652, 68] on button "Guardar" at bounding box center [642, 75] width 47 height 15
click at [125, 29] on div "Insumos Recetas Categorías Proveedores Otros" at bounding box center [382, 37] width 583 height 35
click at [122, 34] on button "Insumos" at bounding box center [116, 37] width 22 height 12
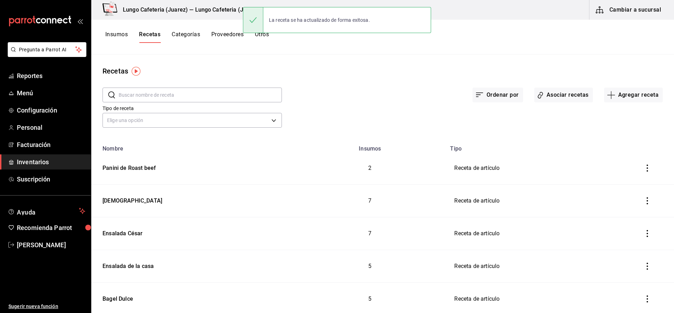
click at [148, 95] on input "text" at bounding box center [200, 95] width 163 height 14
type input "tocino"
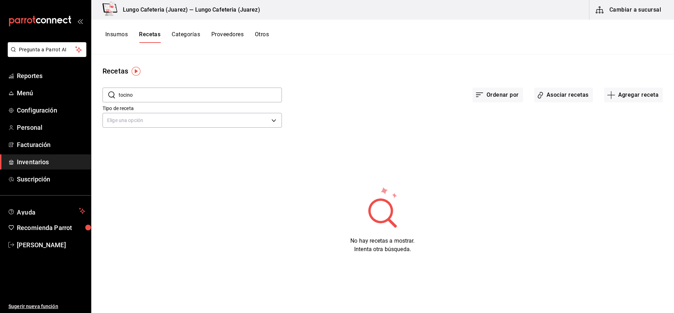
scroll to position [0, 0]
click at [151, 95] on input "tocino" at bounding box center [200, 95] width 163 height 14
click at [122, 34] on button "Insumos" at bounding box center [116, 37] width 22 height 12
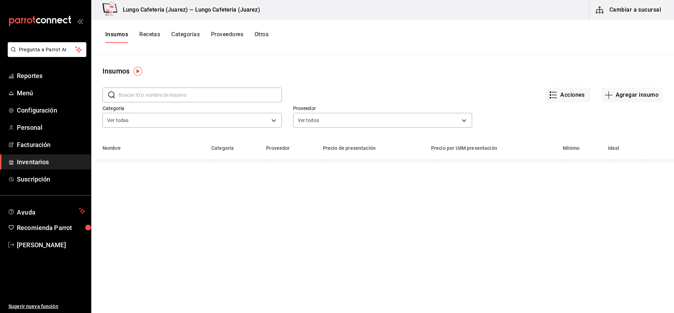
click at [144, 96] on input "text" at bounding box center [200, 95] width 163 height 14
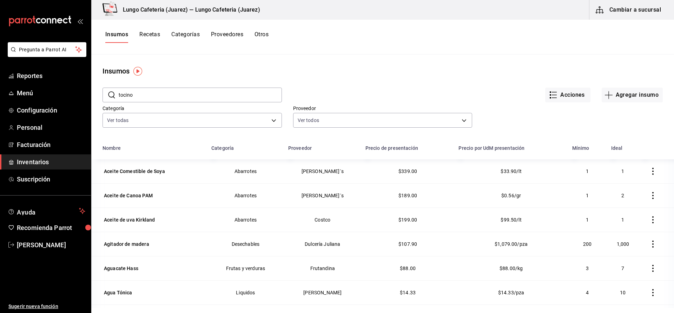
type input "tocino"
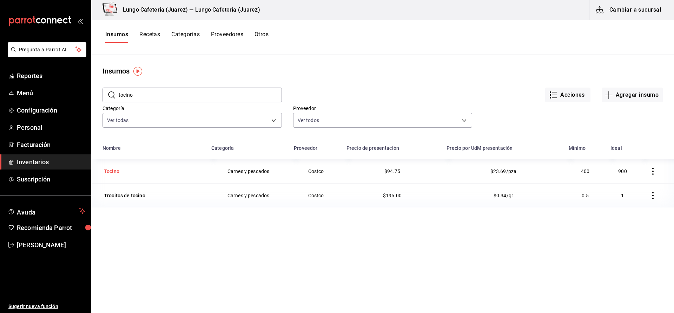
click at [113, 172] on div "Tocino" at bounding box center [111, 171] width 15 height 7
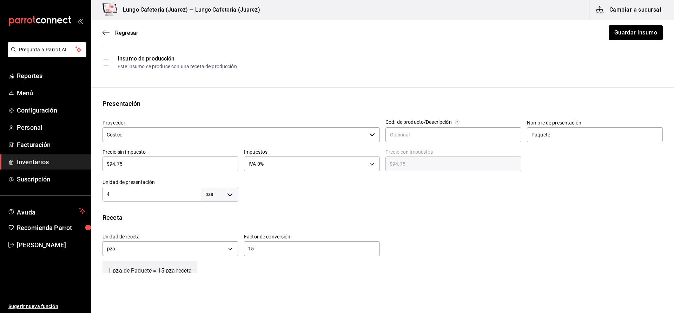
scroll to position [96, 0]
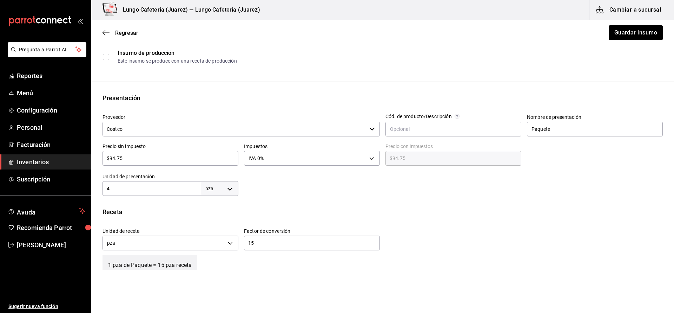
click at [188, 187] on input "4" at bounding box center [152, 188] width 99 height 8
click at [236, 189] on body "Pregunta a Parrot AI Reportes Menú Configuración Personal Facturación Inventari…" at bounding box center [337, 136] width 674 height 273
click at [161, 185] on div at bounding box center [337, 156] width 674 height 313
click at [137, 190] on input "4" at bounding box center [152, 188] width 99 height 8
type input "1"
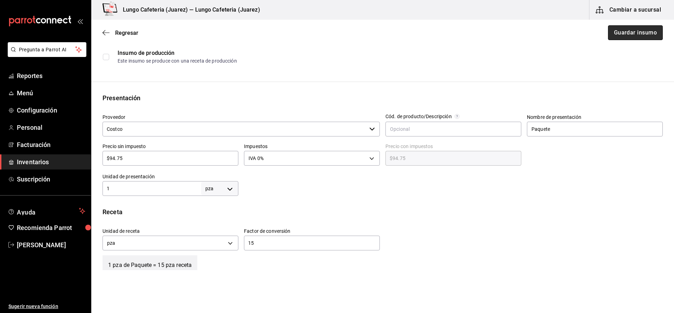
click at [634, 32] on button "Guardar insumo" at bounding box center [635, 32] width 55 height 15
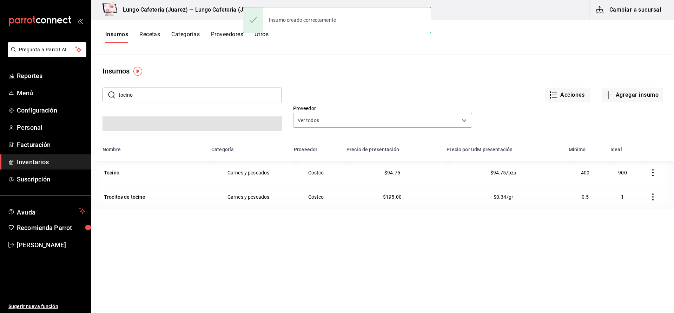
click at [157, 37] on button "Recetas" at bounding box center [149, 37] width 21 height 12
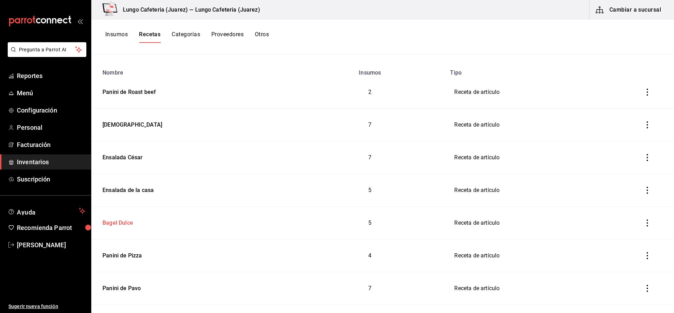
scroll to position [87, 0]
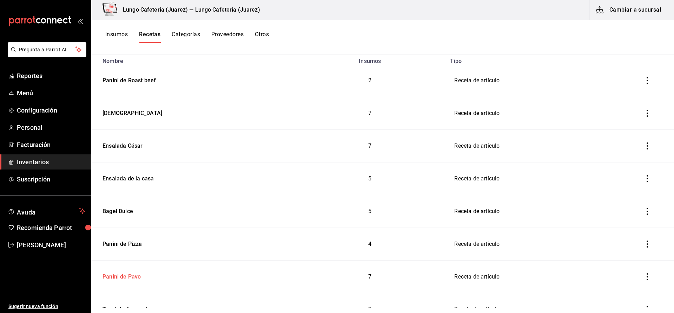
click at [123, 281] on td "Panini de Pavo" at bounding box center [192, 276] width 203 height 33
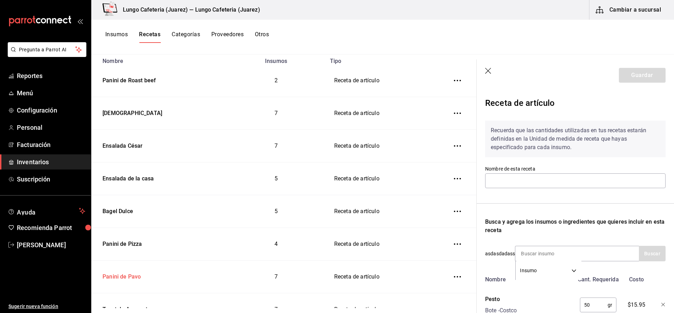
type input "Panini de Pavo"
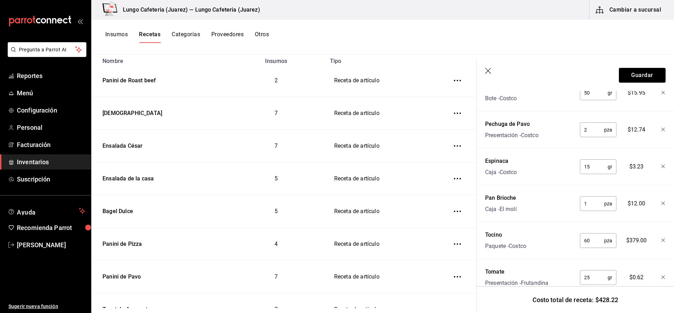
scroll to position [215, 0]
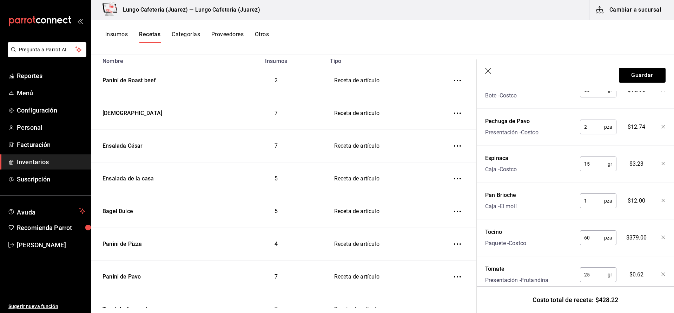
click at [646, 86] on header "Guardar" at bounding box center [575, 75] width 197 height 32
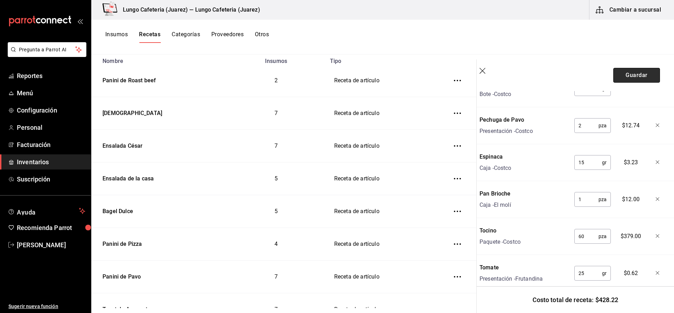
click at [628, 72] on button "Guardar" at bounding box center [637, 75] width 47 height 15
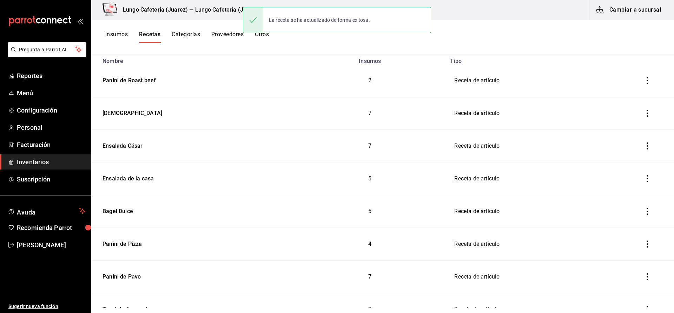
click at [110, 36] on button "Insumos" at bounding box center [116, 37] width 22 height 12
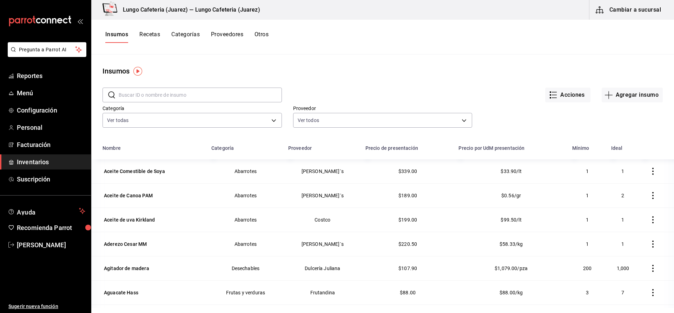
click at [200, 97] on input "text" at bounding box center [200, 95] width 163 height 14
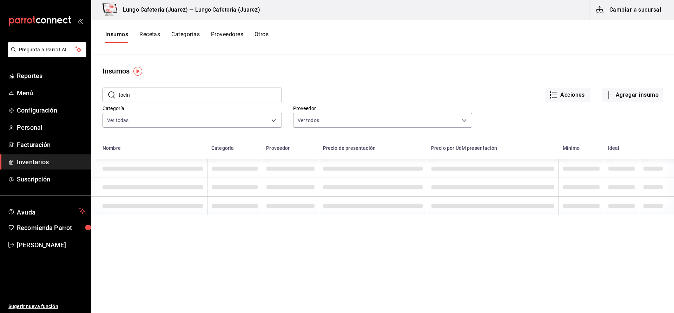
type input "tocin"
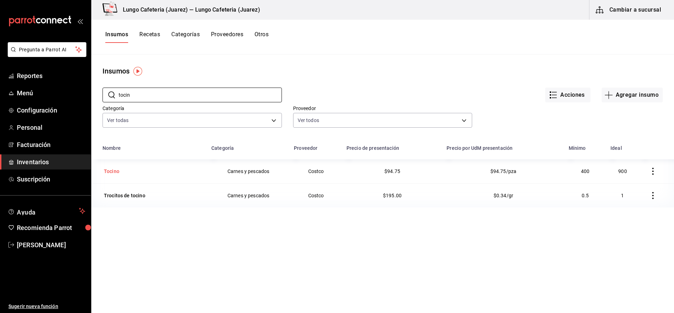
click at [112, 168] on div "Tocino" at bounding box center [111, 171] width 15 height 7
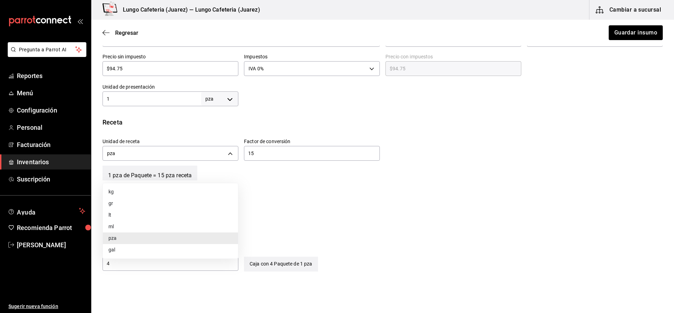
click at [182, 170] on body "Pregunta a Parrot AI Reportes Menú Configuración Personal Facturación Inventari…" at bounding box center [337, 136] width 674 height 273
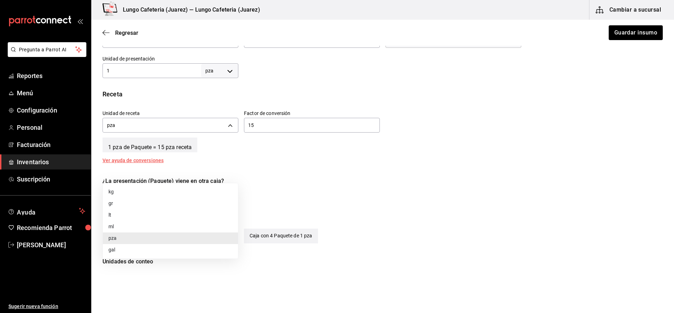
scroll to position [220, 0]
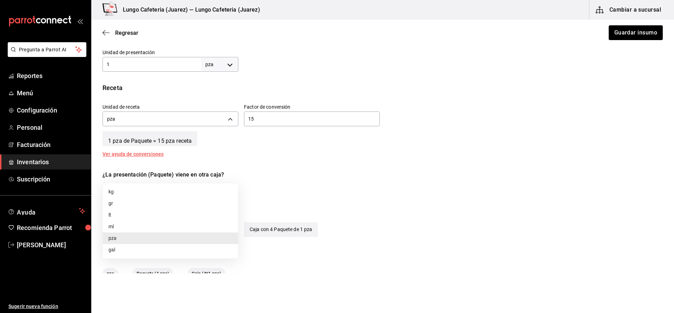
click at [282, 173] on div at bounding box center [337, 156] width 674 height 313
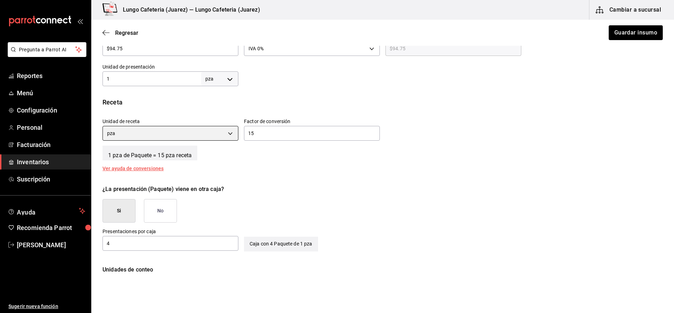
scroll to position [211, 0]
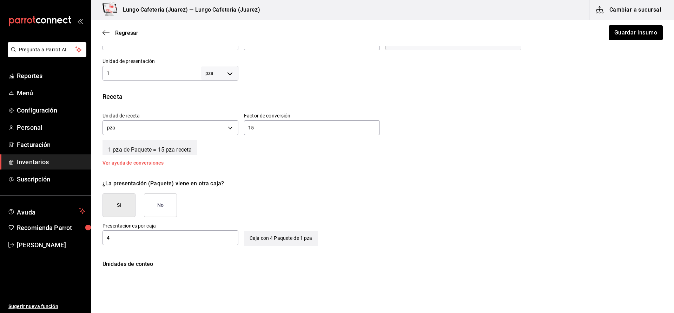
click at [153, 204] on button "No" at bounding box center [160, 205] width 33 height 24
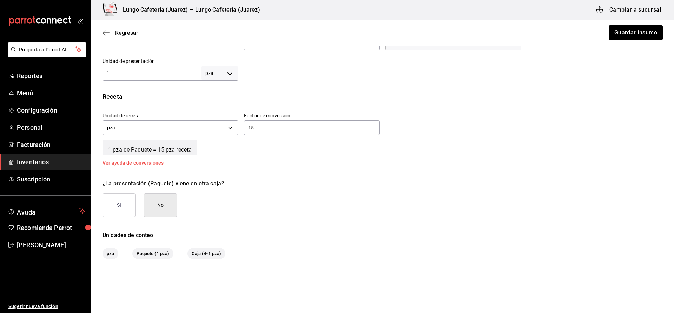
click at [260, 131] on input "15" at bounding box center [312, 127] width 136 height 8
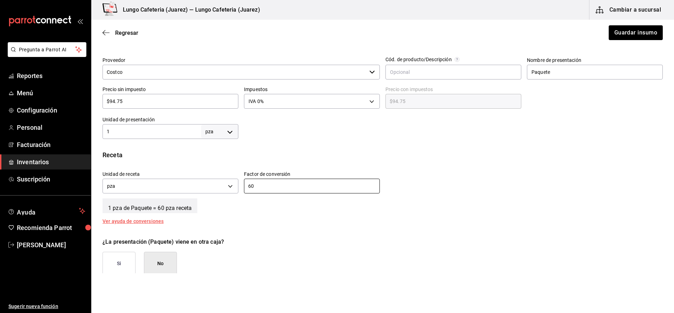
scroll to position [153, 0]
type input "60"
click at [157, 106] on div "$94.75 ​" at bounding box center [171, 101] width 136 height 15
click at [158, 105] on div "$94.75 ​" at bounding box center [171, 101] width 136 height 15
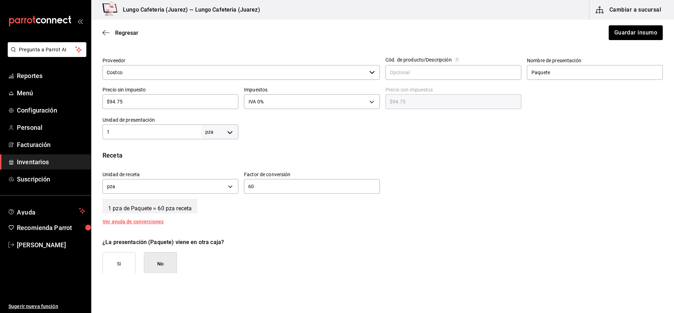
scroll to position [0, 0]
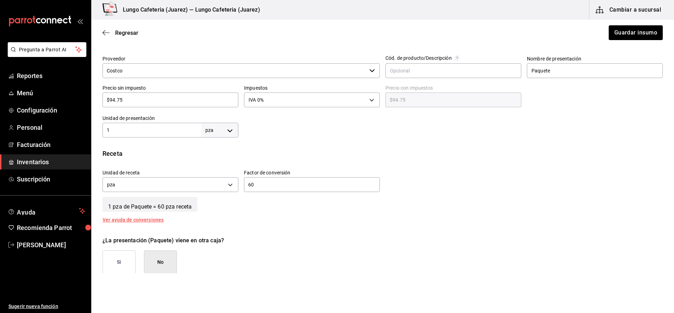
click at [142, 100] on input "$94.75" at bounding box center [171, 100] width 136 height 8
click at [142, 100] on input "$94.75" at bounding box center [171, 98] width 136 height 8
type input "$7"
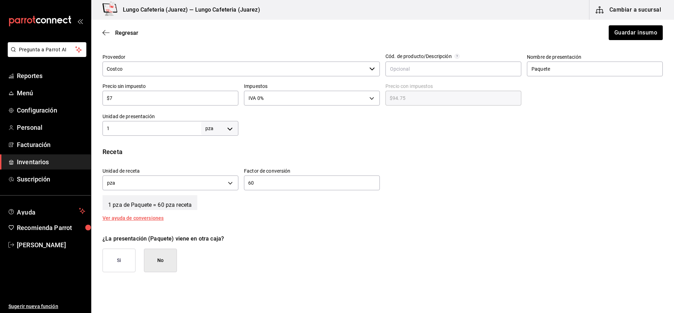
type input "$7.00"
type input "$79"
type input "$79.00"
type input "$7"
type input "$7.00"
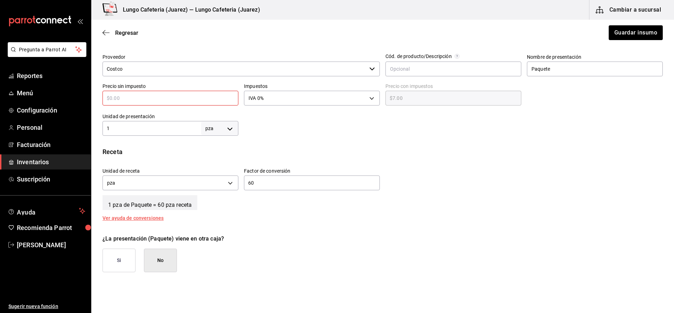
type input "$0.00"
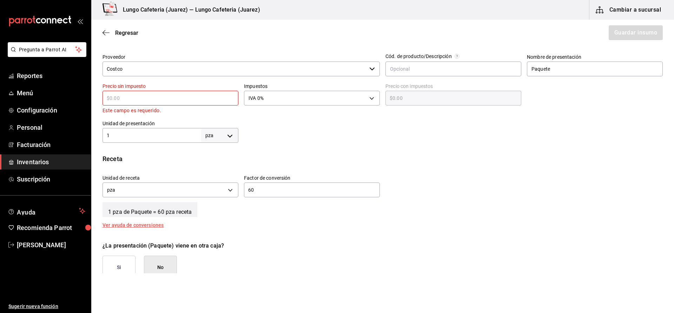
type input "$3"
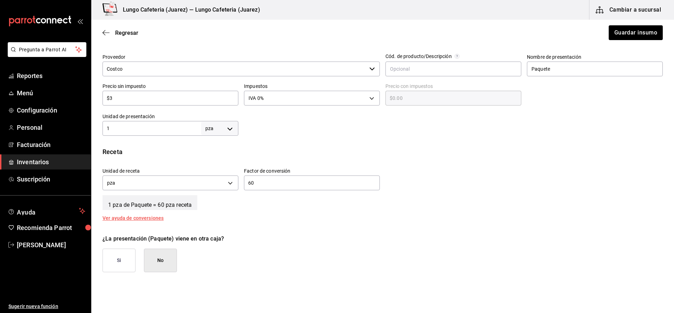
type input "$3.00"
type input "$38"
type input "$38.00"
type input "$3"
type input "$3.00"
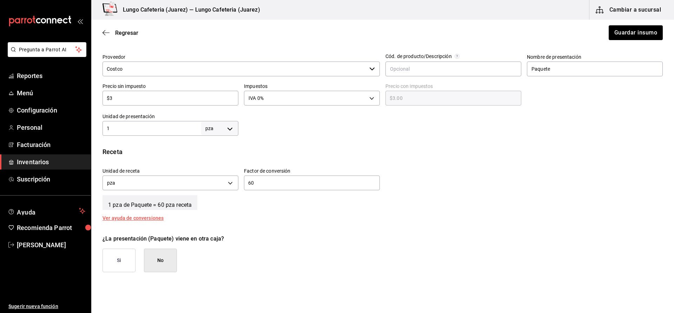
type input "$37"
type input "$37.00"
type input "$379"
type input "$379.00"
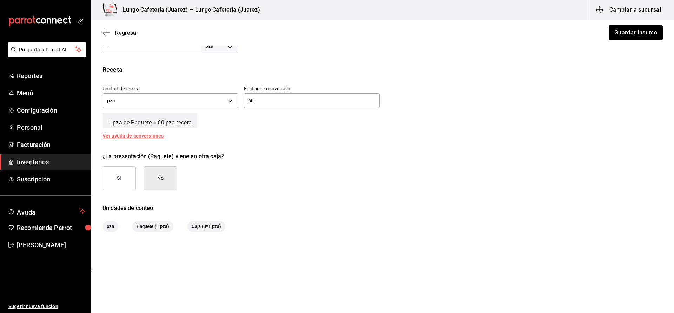
scroll to position [238, 0]
type input "$379"
click at [636, 31] on button "Guardar insumo" at bounding box center [635, 32] width 55 height 15
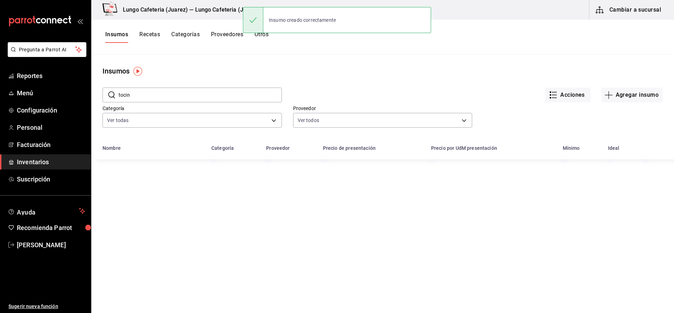
click at [147, 34] on button "Recetas" at bounding box center [149, 37] width 21 height 12
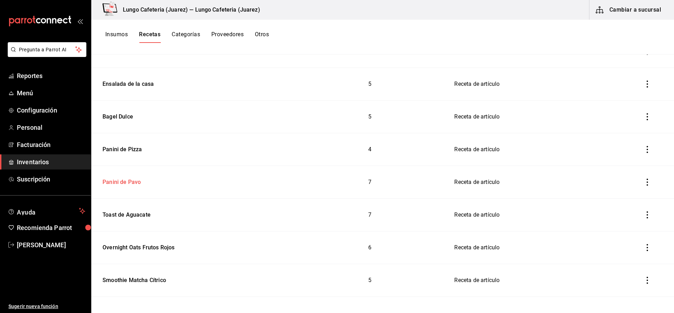
scroll to position [196, 0]
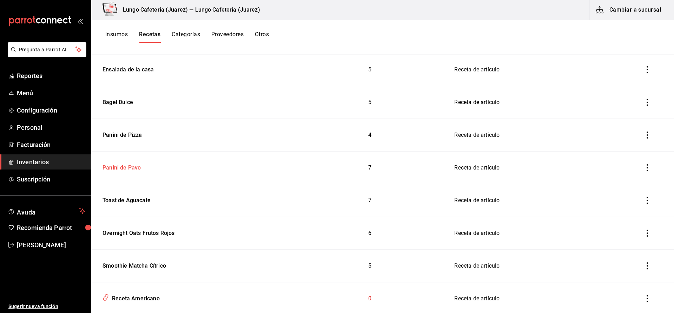
click at [158, 176] on td "Panini de Pavo" at bounding box center [192, 167] width 203 height 33
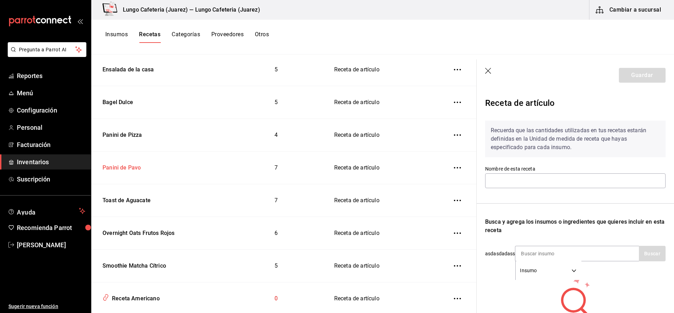
type input "Panini de Pavo"
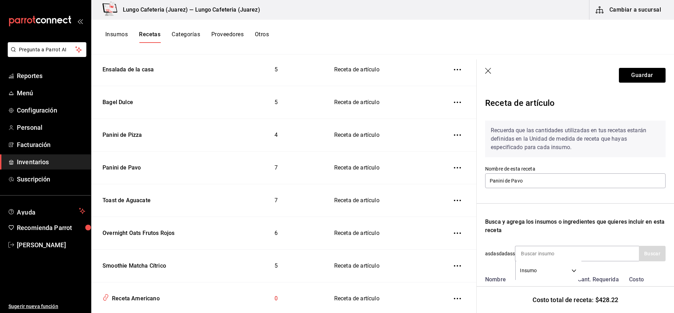
click at [117, 31] on button "Insumos" at bounding box center [116, 37] width 22 height 12
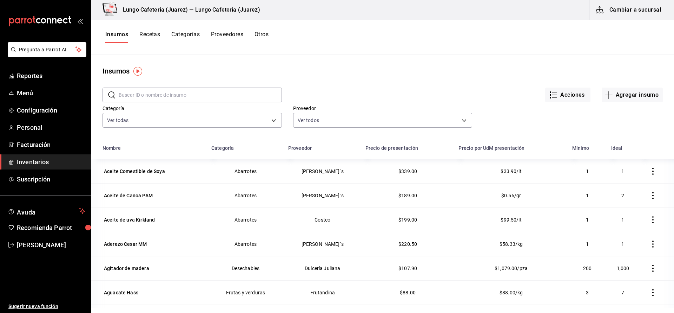
click at [145, 93] on input "text" at bounding box center [200, 95] width 163 height 14
click at [148, 36] on button "Recetas" at bounding box center [149, 37] width 21 height 12
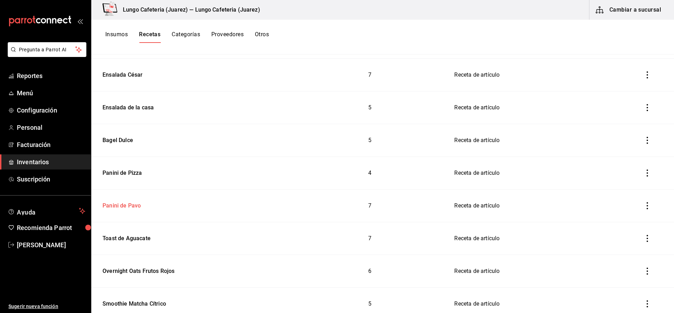
scroll to position [159, 0]
click at [121, 202] on div "Panini de Pavo" at bounding box center [120, 203] width 41 height 11
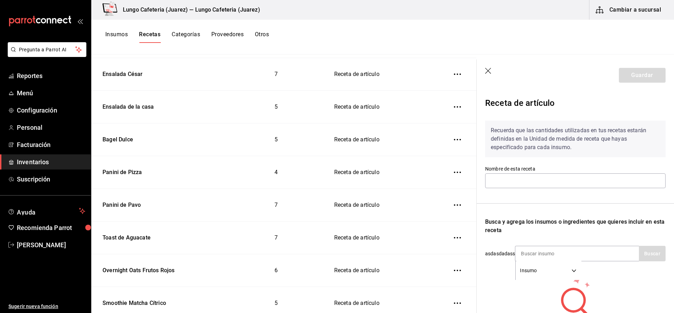
type input "Panini de Pavo"
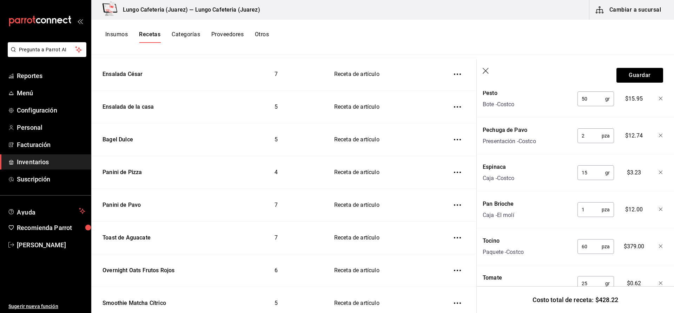
scroll to position [205, 6]
click at [588, 246] on input "60" at bounding box center [587, 247] width 24 height 14
click at [588, 247] on input "60" at bounding box center [587, 247] width 24 height 14
type input "2"
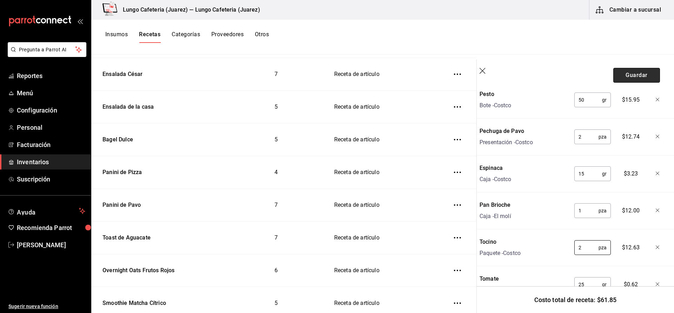
click at [636, 74] on button "Guardar" at bounding box center [637, 75] width 47 height 15
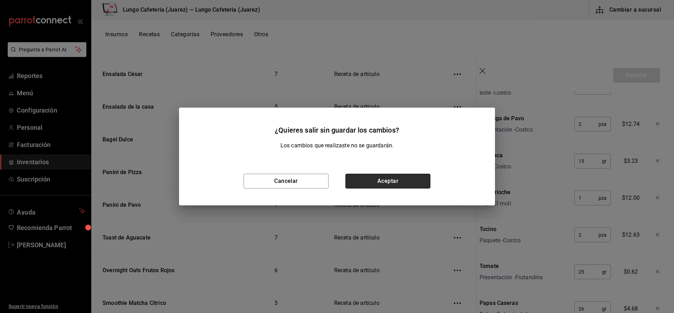
click at [389, 180] on button "Aceptar" at bounding box center [388, 180] width 85 height 15
